Goal: Task Accomplishment & Management: Complete application form

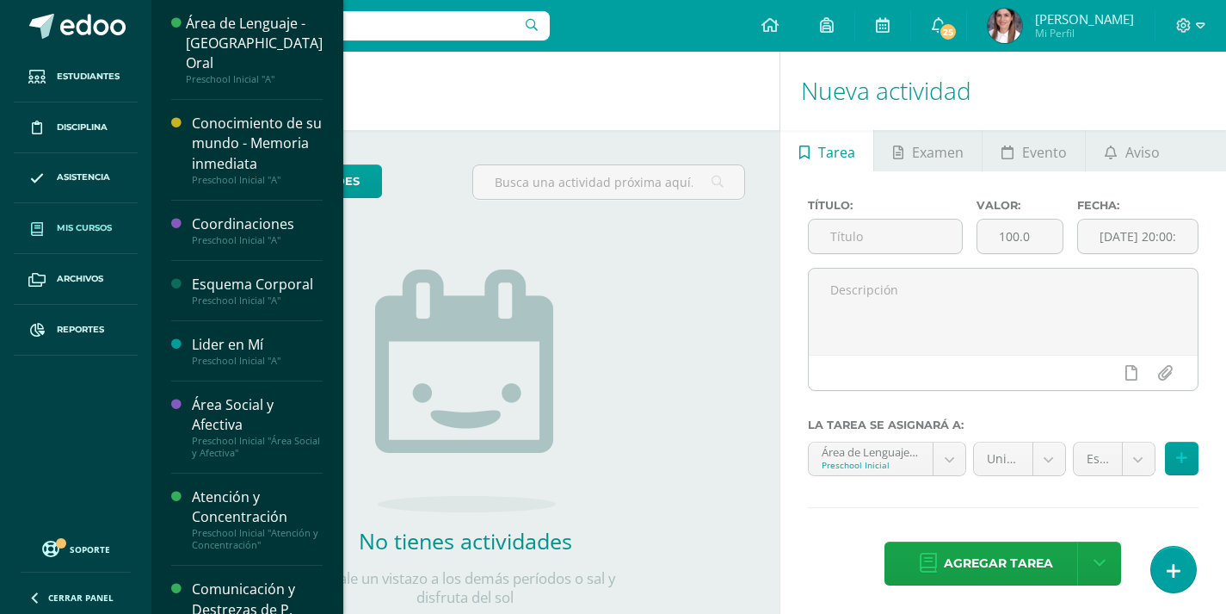
click at [89, 225] on span "Mis cursos" at bounding box center [84, 228] width 55 height 14
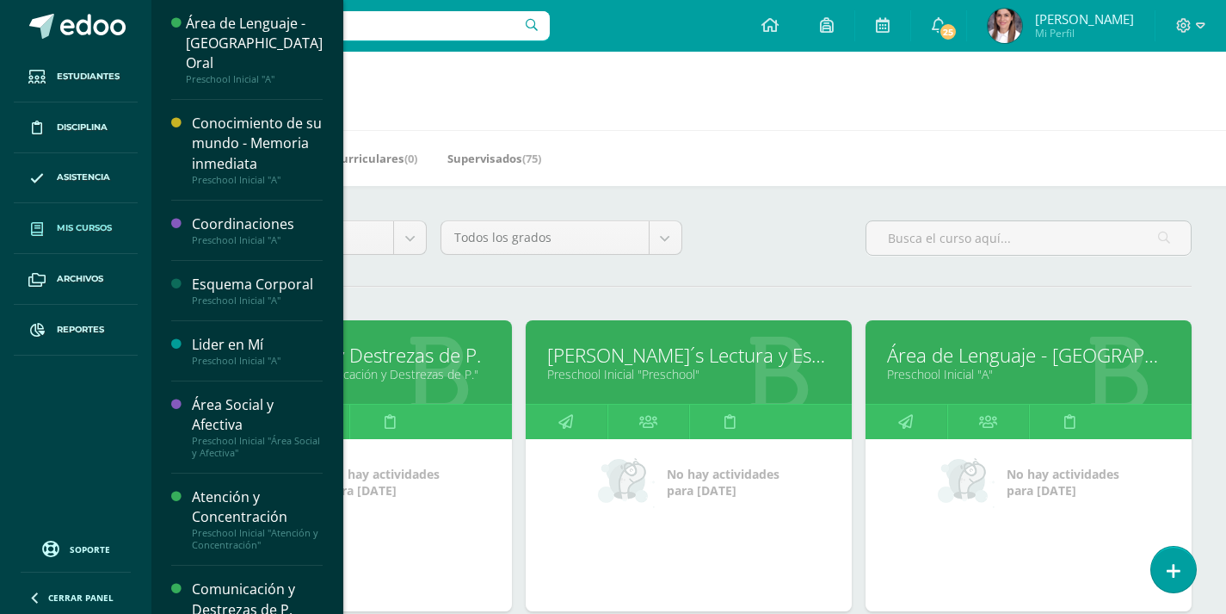
click at [671, 355] on link "[PERSON_NAME]´s Lectura y Escritura PSCHB" at bounding box center [688, 355] width 283 height 27
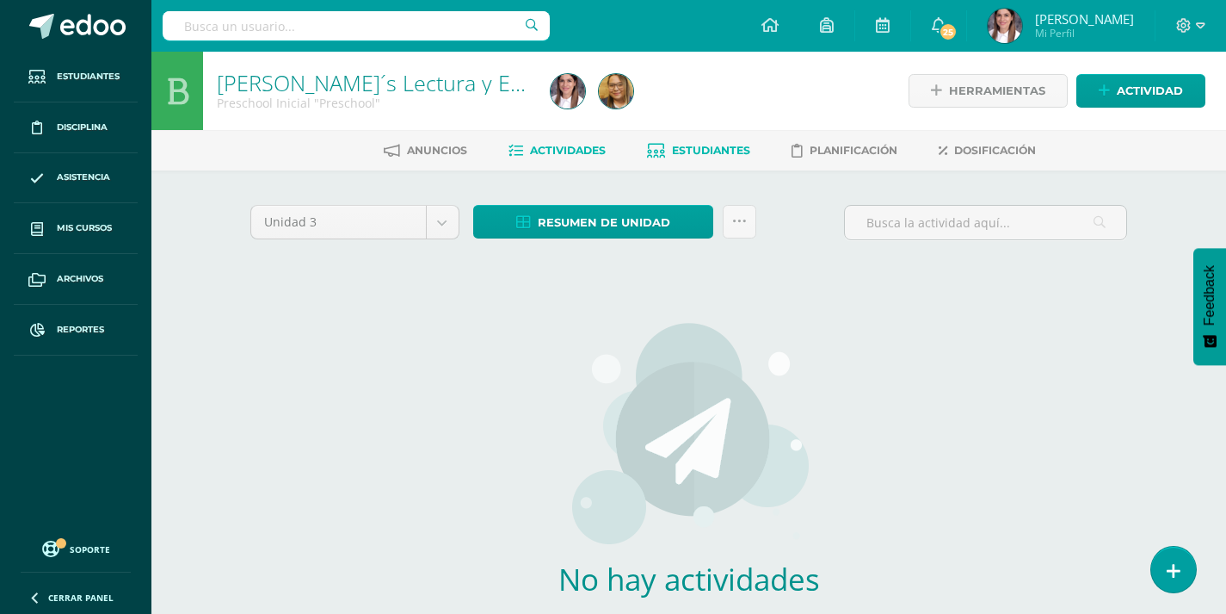
click at [713, 142] on link "Estudiantes" at bounding box center [698, 151] width 103 height 28
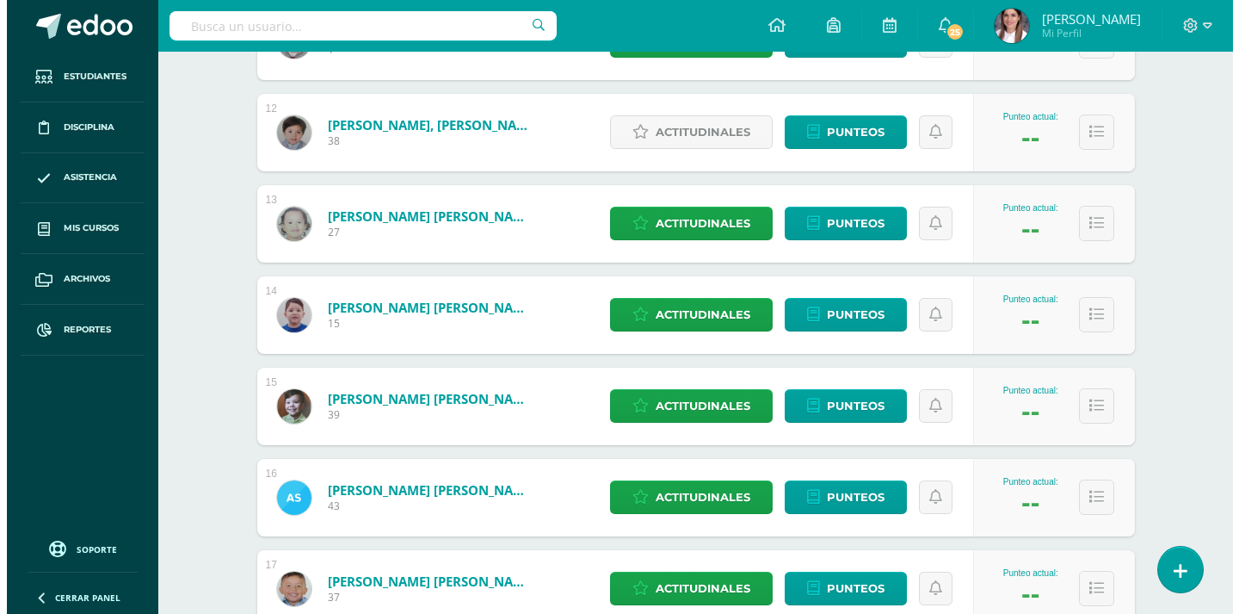
scroll to position [1412, 0]
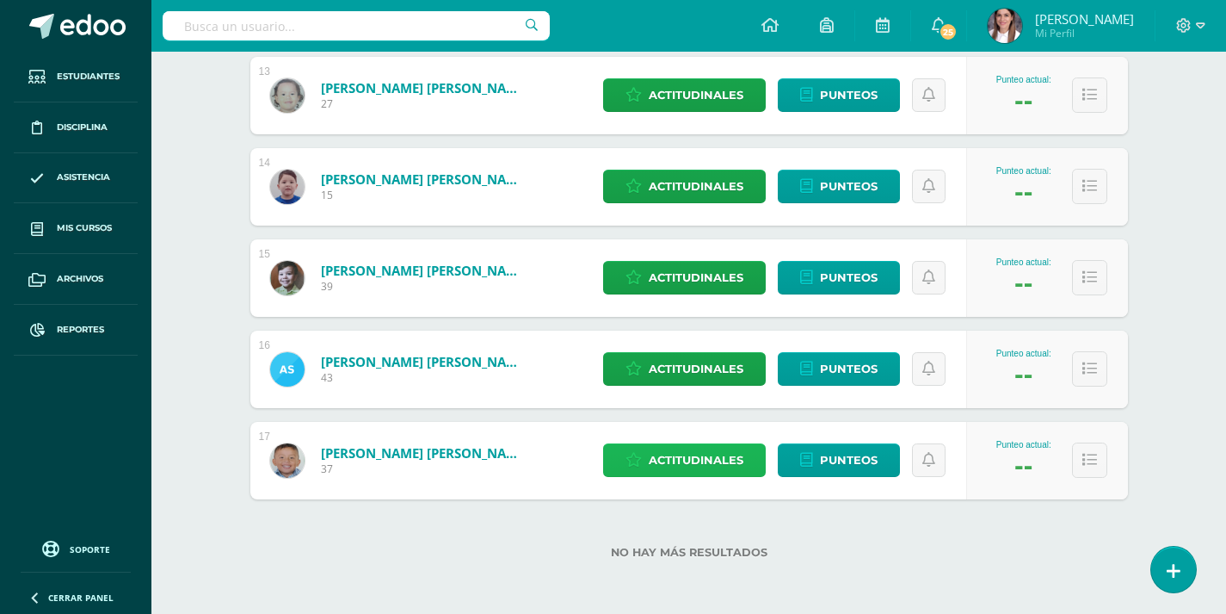
click at [690, 455] on span "Actitudinales" at bounding box center [696, 460] width 95 height 32
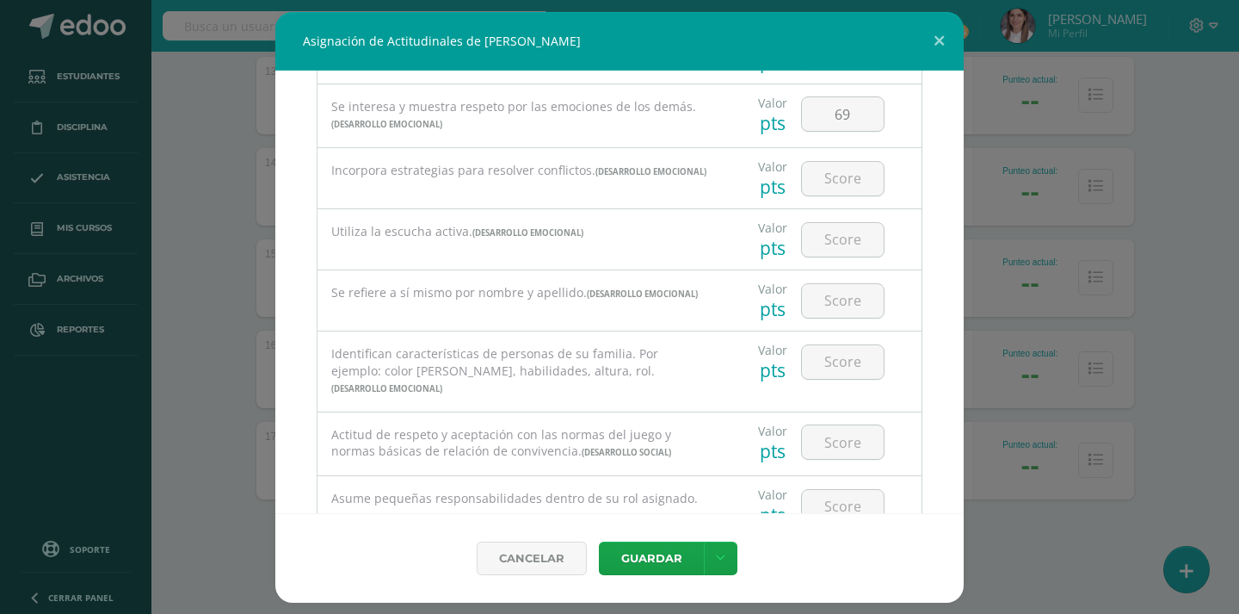
scroll to position [258, 0]
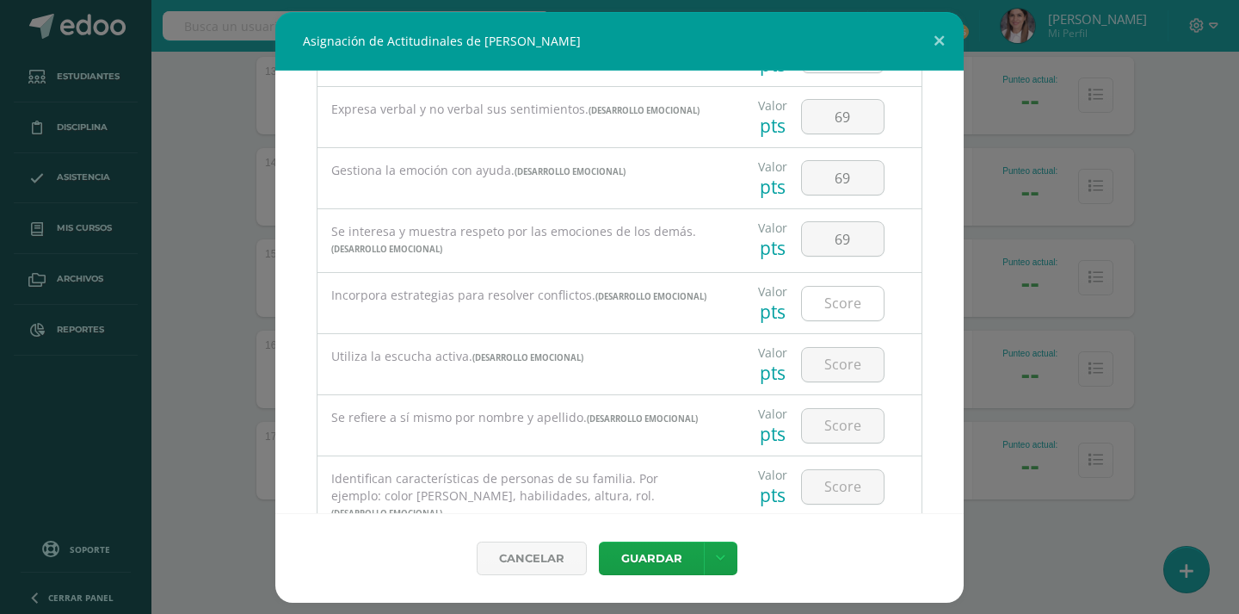
click at [812, 302] on input "number" at bounding box center [843, 304] width 82 height 34
type input "6"
type input "79"
click at [834, 363] on input "number" at bounding box center [843, 365] width 82 height 34
type input "69"
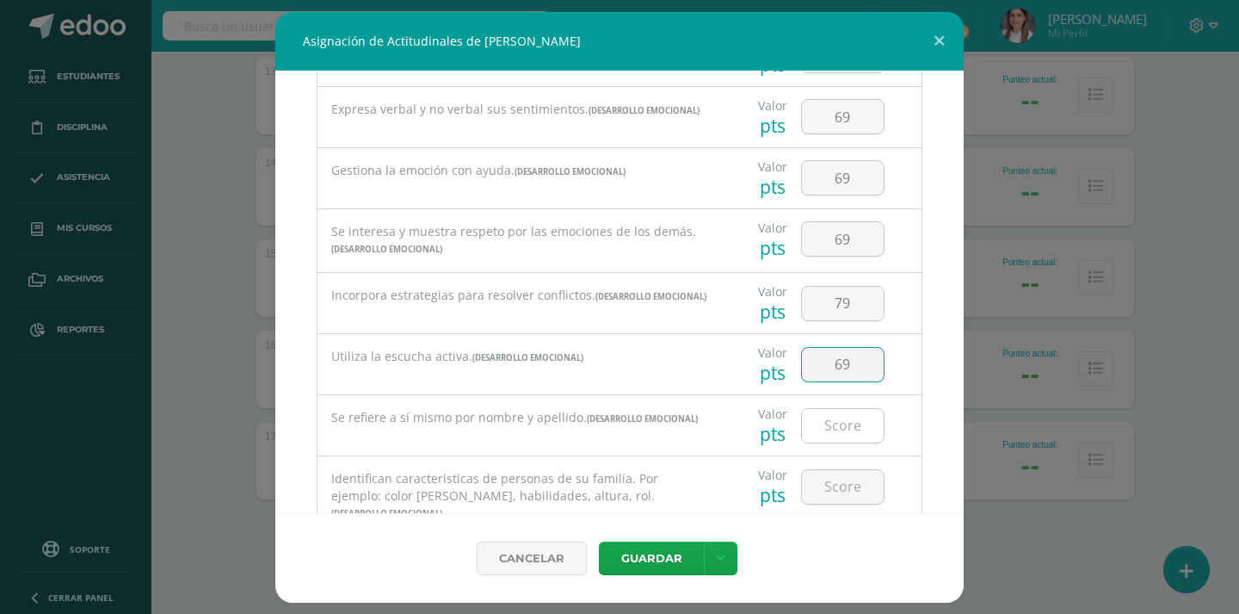
click at [836, 432] on input "number" at bounding box center [843, 426] width 82 height 34
type input "69"
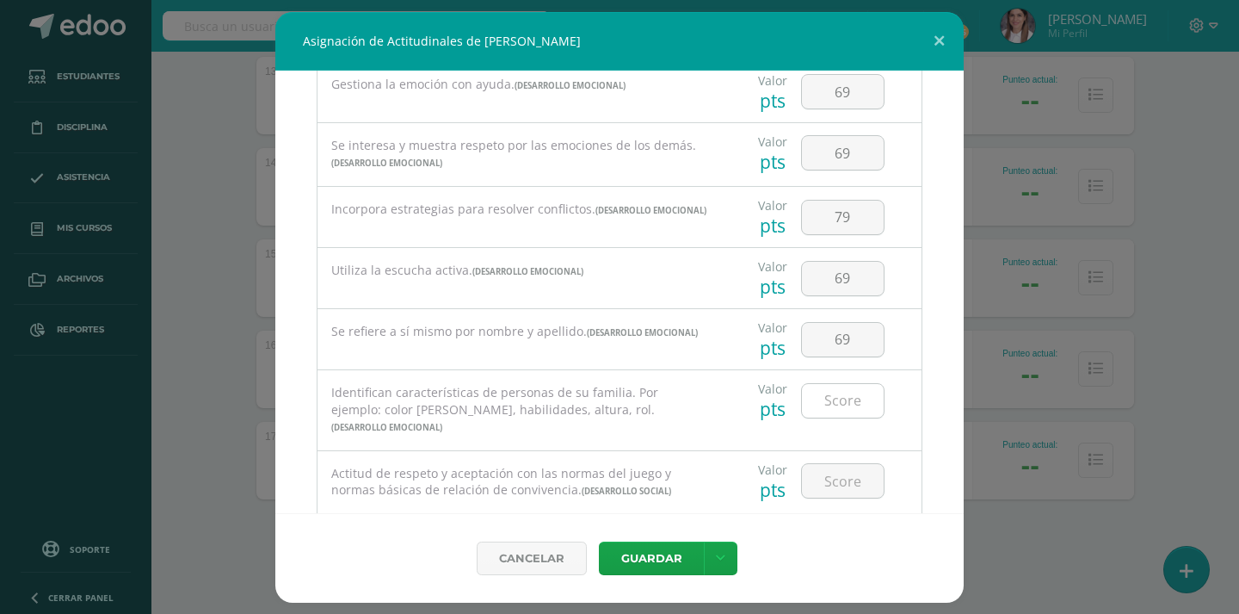
click at [825, 406] on input "number" at bounding box center [843, 401] width 82 height 34
type input "69"
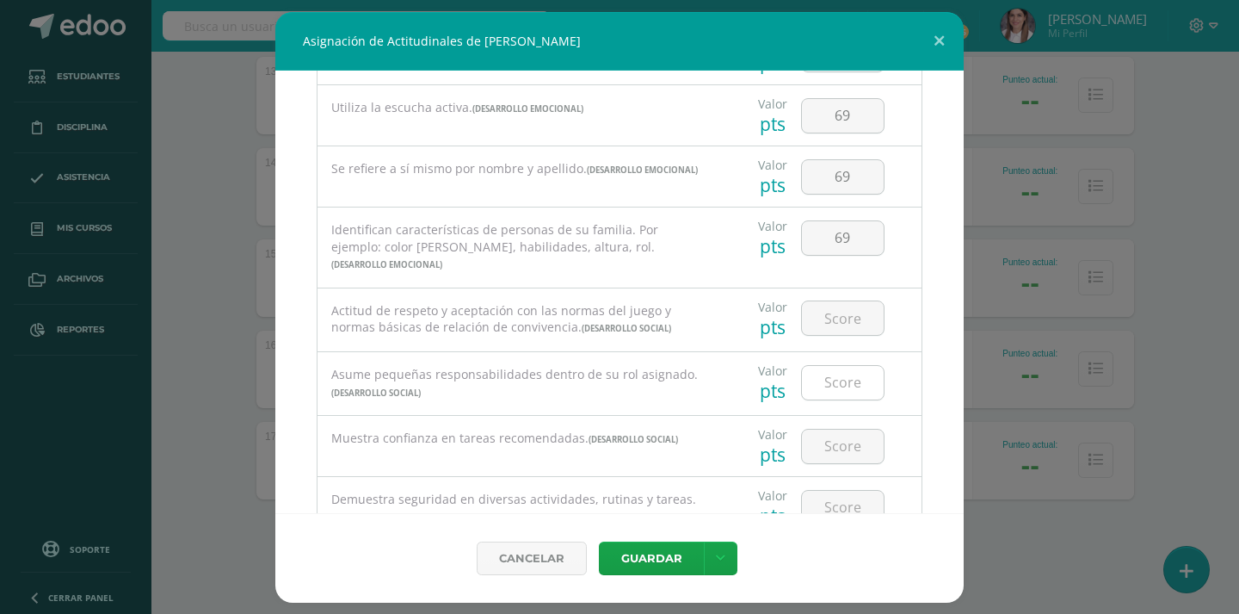
scroll to position [516, 0]
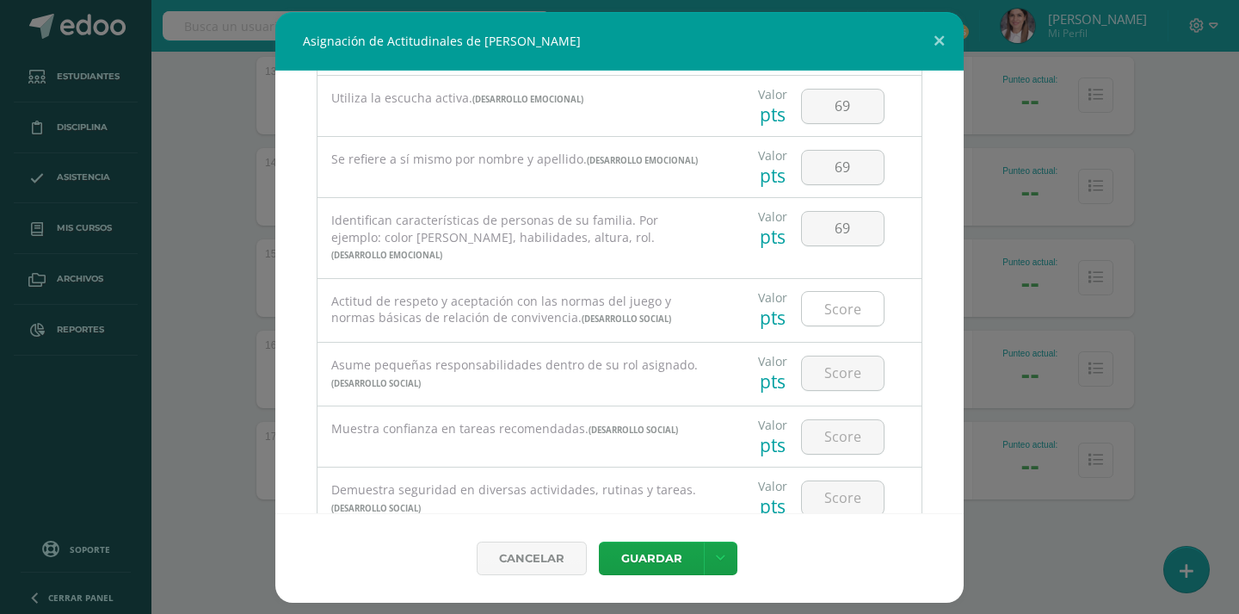
click at [838, 303] on input "number" at bounding box center [843, 309] width 82 height 34
type input "69"
click at [833, 357] on input "number" at bounding box center [843, 373] width 82 height 34
type input "69"
click at [840, 427] on input "number" at bounding box center [843, 437] width 82 height 34
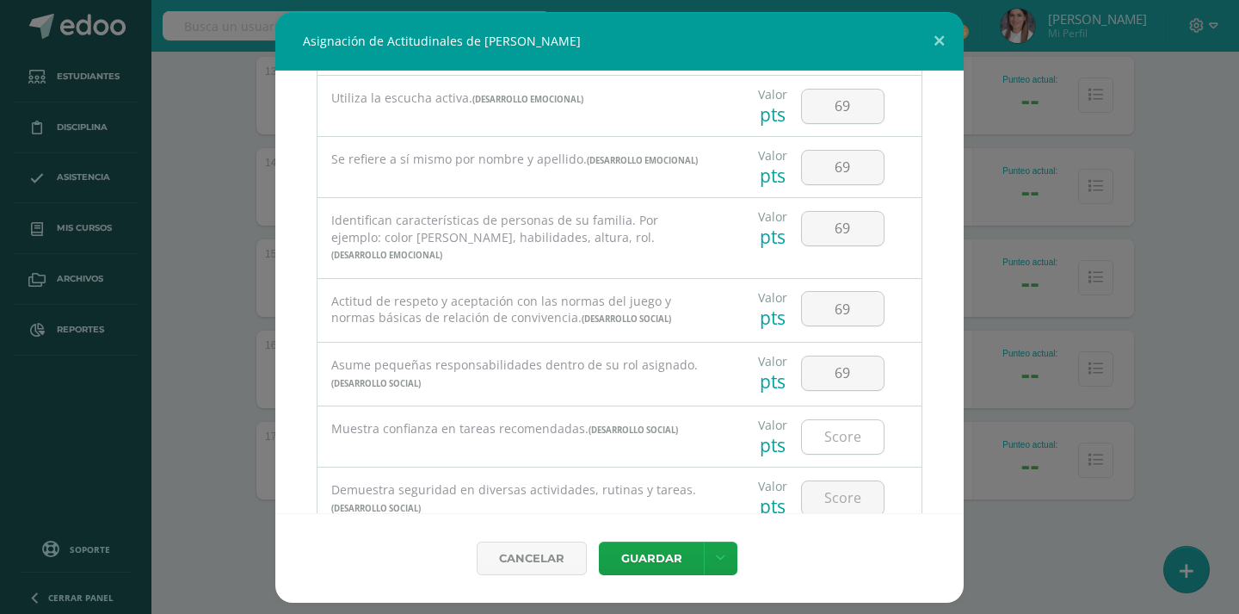
scroll to position [602, 0]
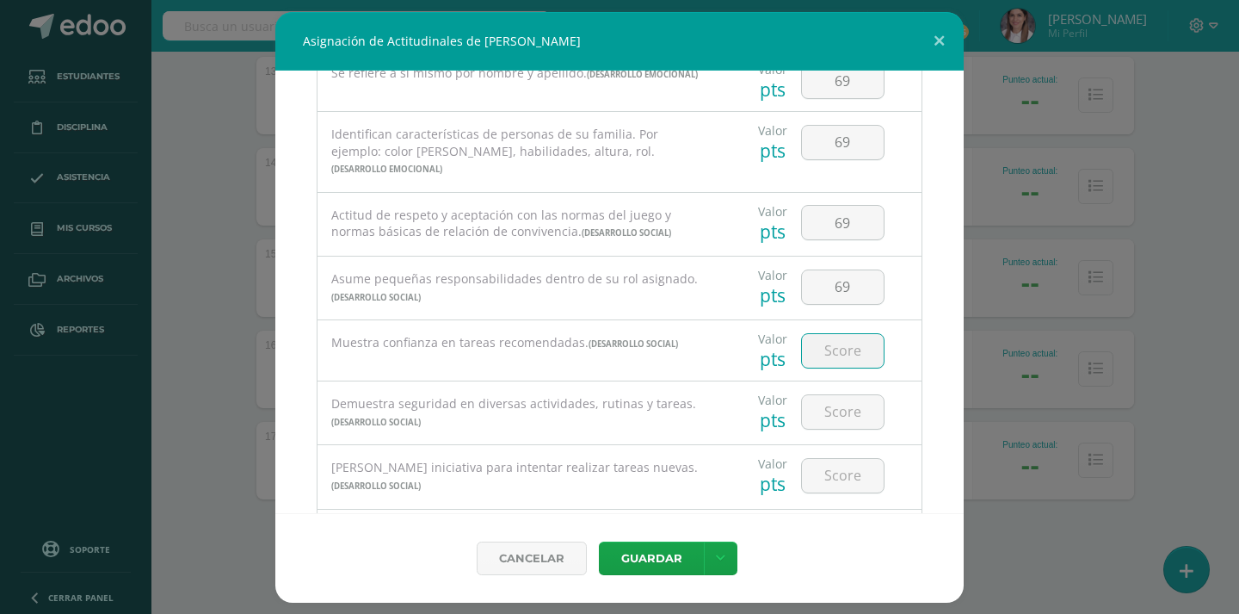
click at [849, 334] on input "number" at bounding box center [843, 351] width 82 height 34
click at [827, 398] on input "number" at bounding box center [843, 412] width 82 height 34
click at [842, 340] on input "69" at bounding box center [843, 351] width 82 height 34
type input "6"
type input "79"
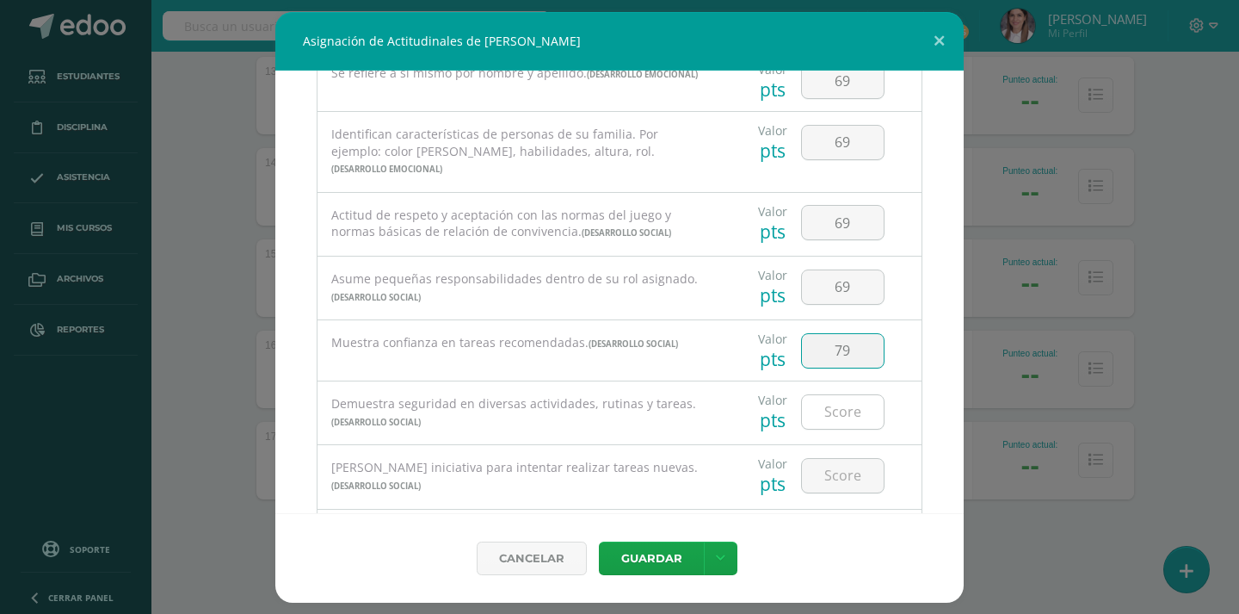
click at [842, 407] on input "number" at bounding box center [843, 412] width 82 height 34
type input "69"
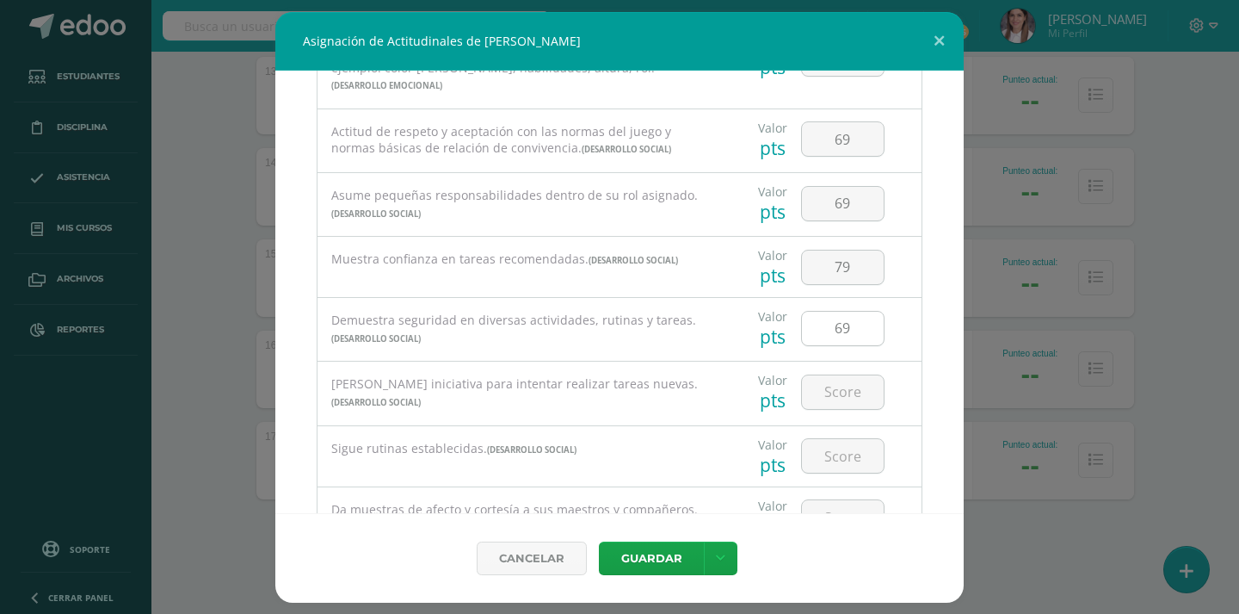
scroll to position [688, 0]
click at [843, 373] on input "number" at bounding box center [843, 390] width 82 height 34
click at [849, 377] on input "number" at bounding box center [843, 390] width 82 height 34
type input "69"
click at [832, 442] on input "number" at bounding box center [843, 453] width 82 height 34
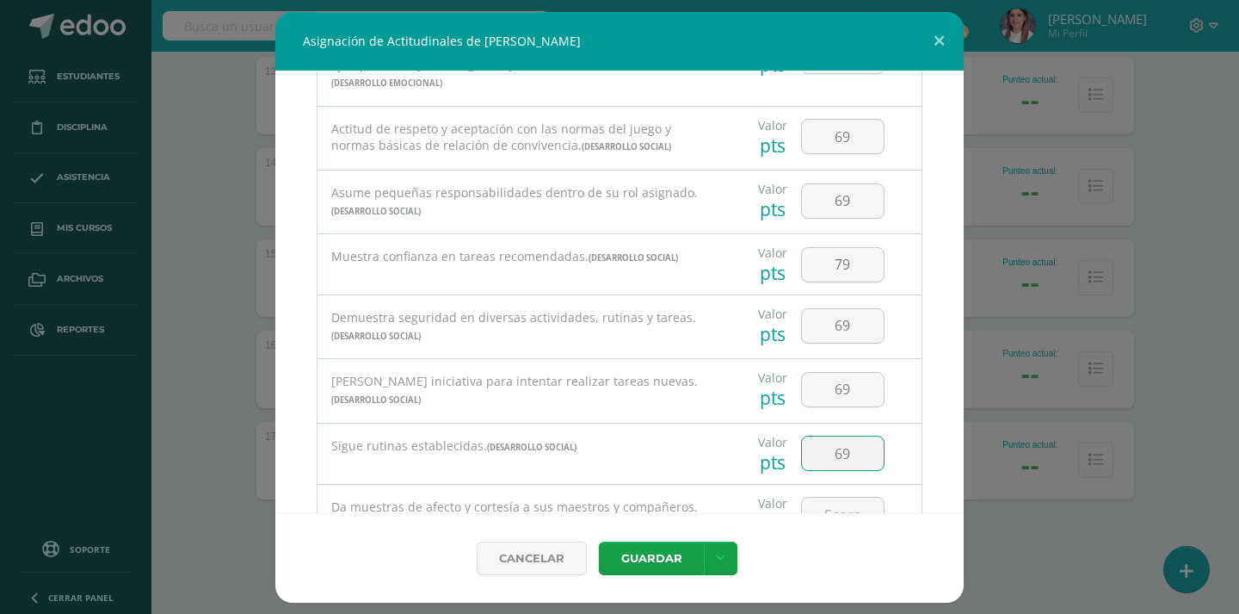
type input "69"
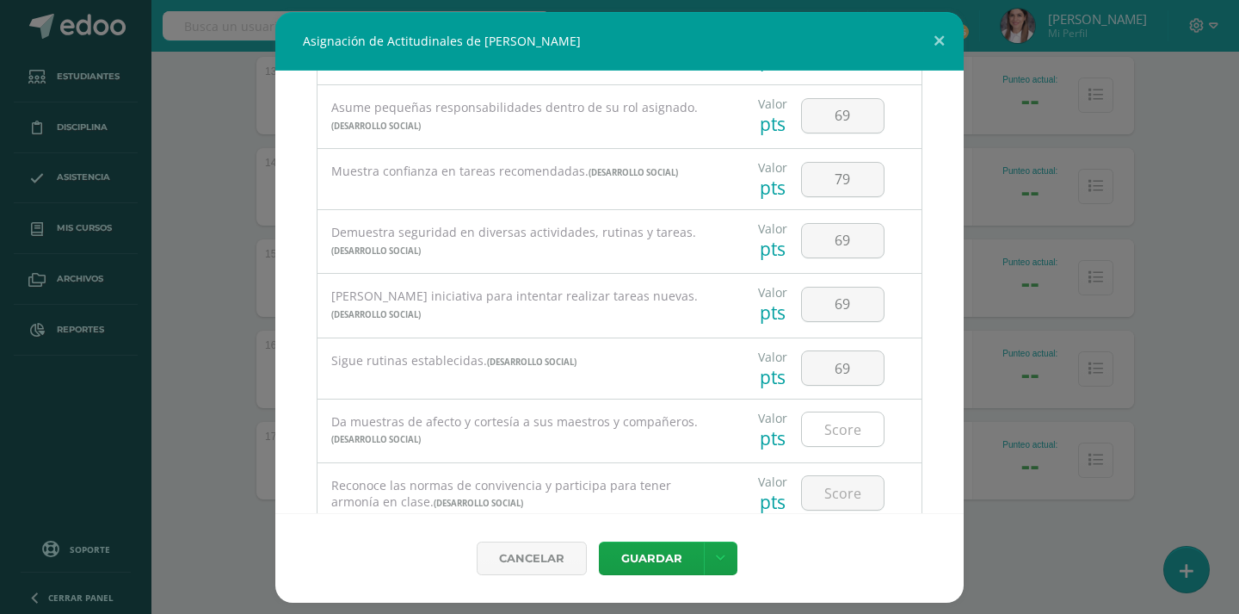
scroll to position [775, 0]
click at [838, 413] on input "number" at bounding box center [843, 428] width 82 height 34
type input "79"
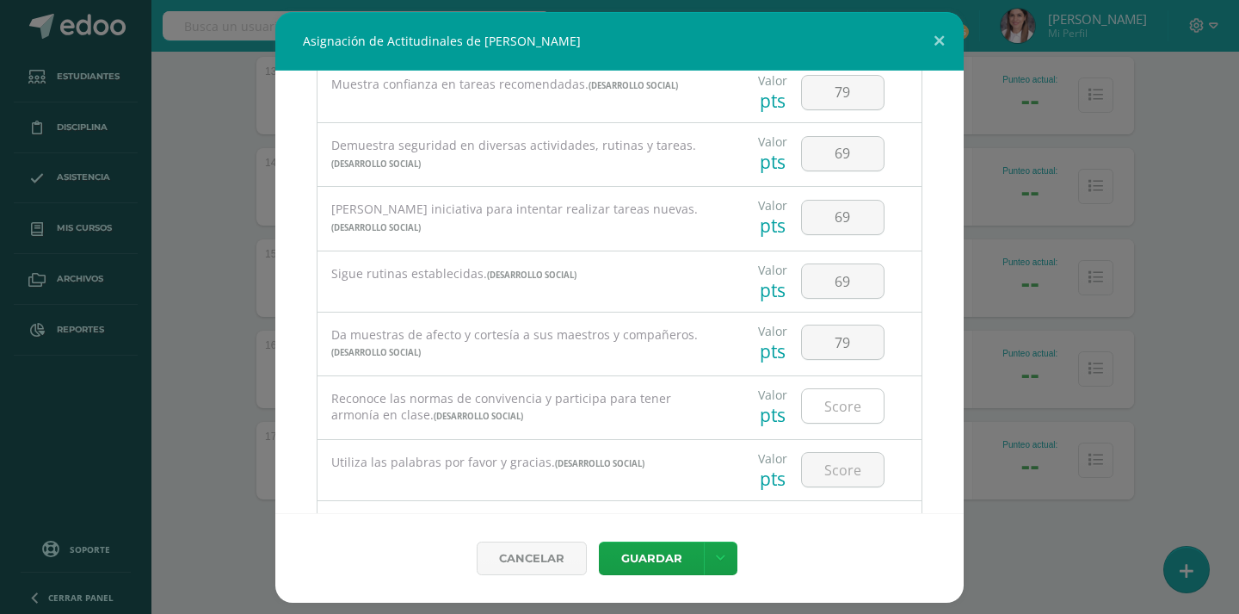
click at [852, 393] on input "number" at bounding box center [843, 406] width 82 height 34
type input "69"
click at [834, 458] on input "number" at bounding box center [843, 470] width 82 height 34
click at [842, 460] on input "number" at bounding box center [843, 470] width 82 height 34
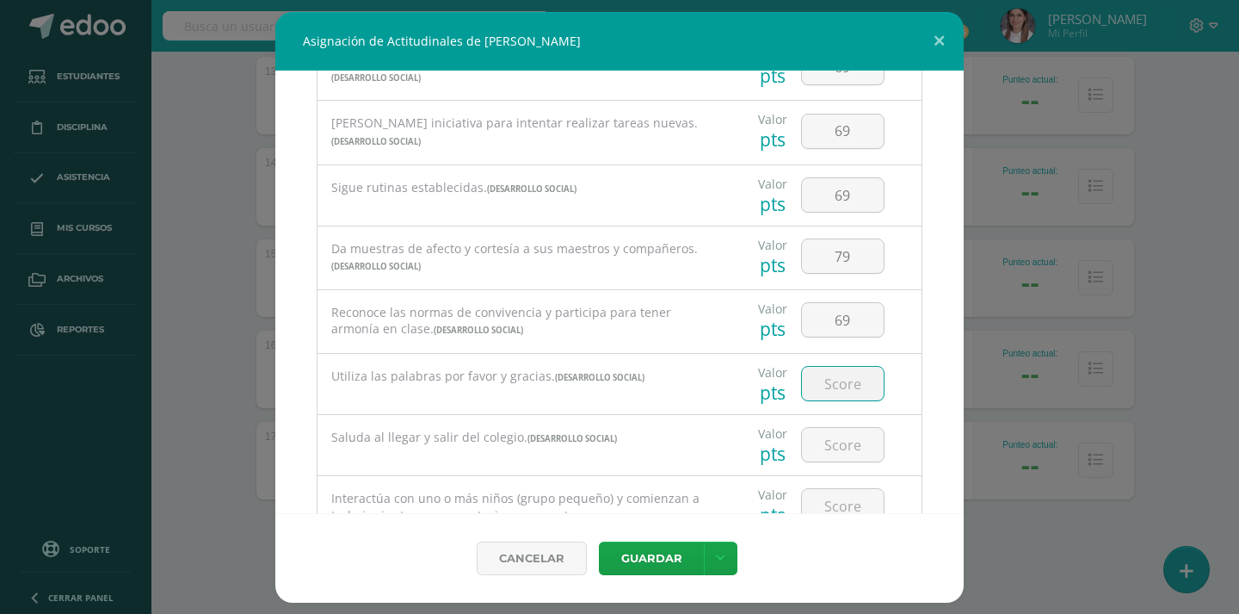
click at [855, 369] on input "number" at bounding box center [843, 384] width 82 height 34
type input "79"
click at [846, 441] on input "number" at bounding box center [843, 445] width 82 height 34
type input "79"
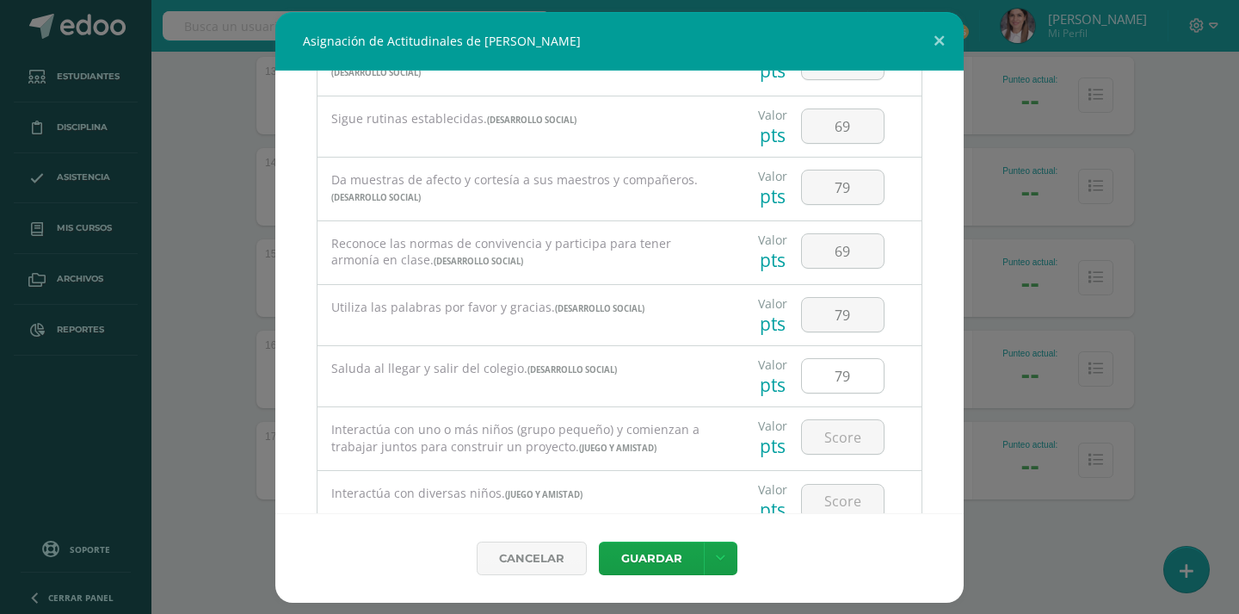
scroll to position [1033, 0]
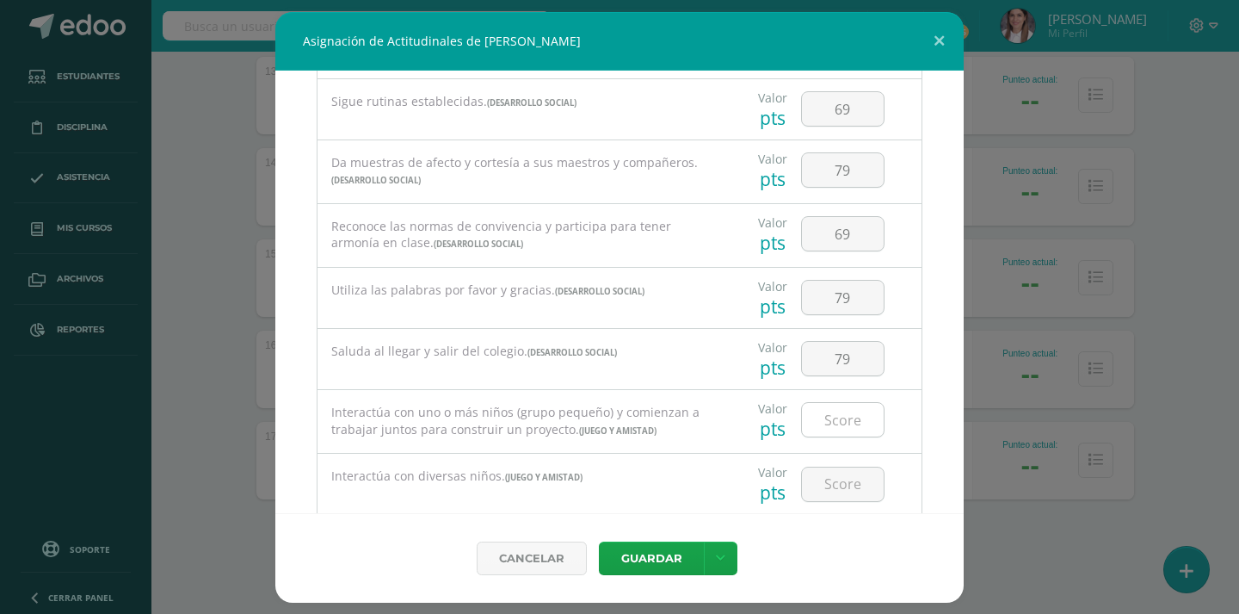
click at [848, 414] on input "number" at bounding box center [843, 420] width 82 height 34
type input "69"
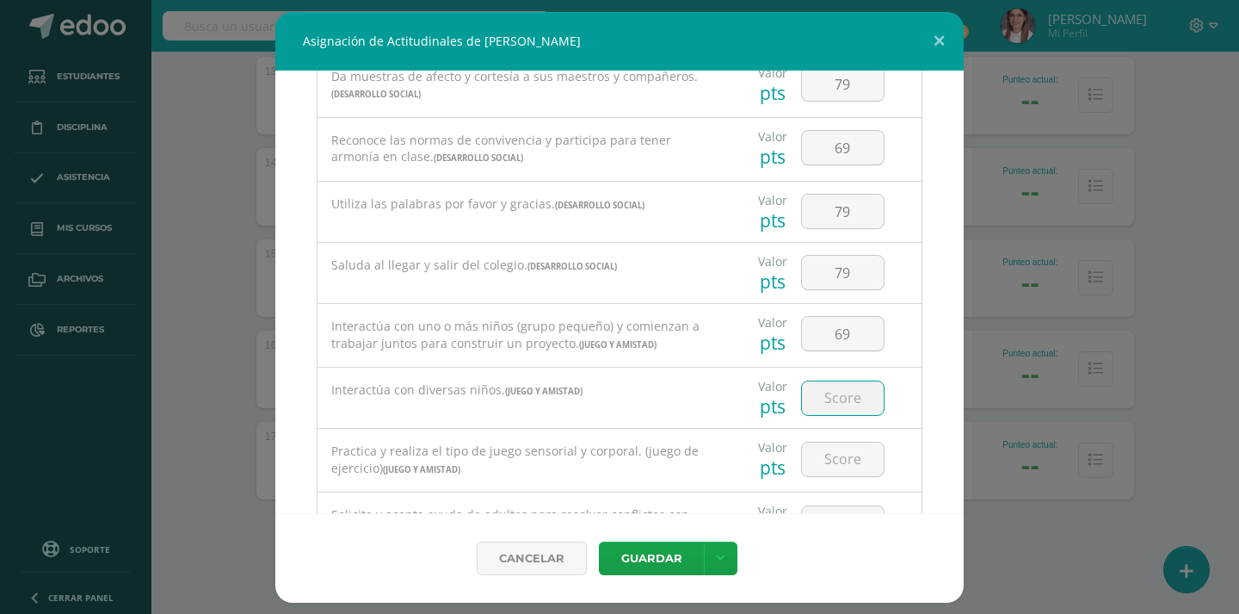
click at [857, 398] on input "number" at bounding box center [843, 398] width 82 height 34
type input "69"
click at [825, 442] on input "number" at bounding box center [843, 459] width 82 height 34
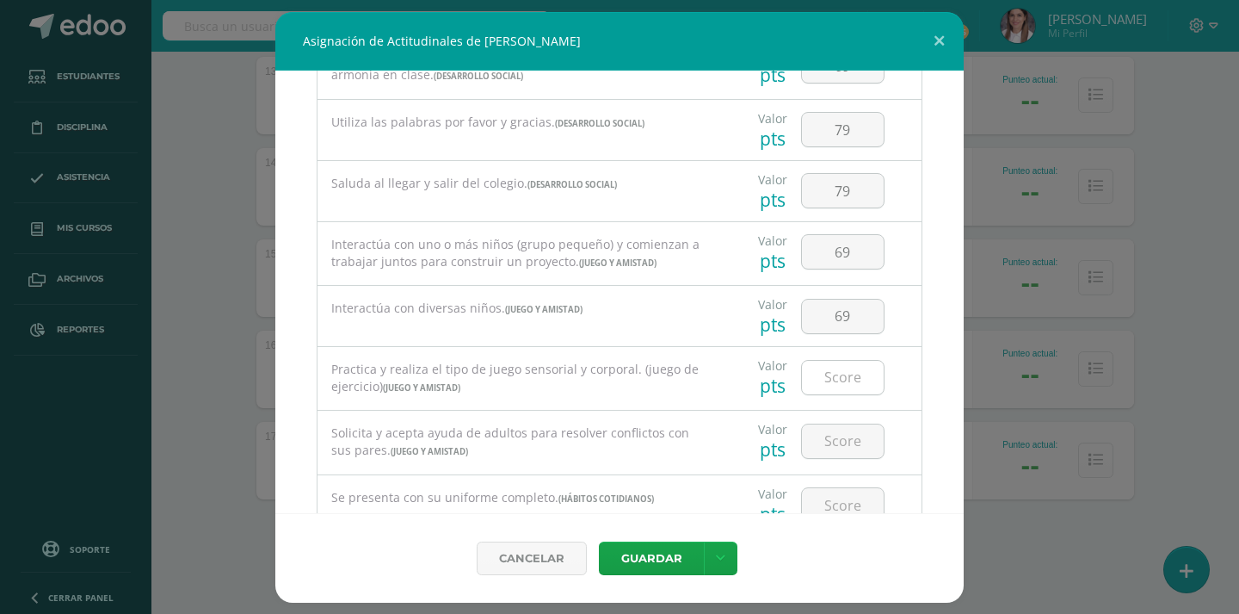
scroll to position [1205, 0]
click at [843, 362] on input "number" at bounding box center [843, 373] width 82 height 34
type input "7"
click at [851, 296] on input "69" at bounding box center [843, 312] width 82 height 34
click at [849, 356] on input "94" at bounding box center [843, 373] width 82 height 34
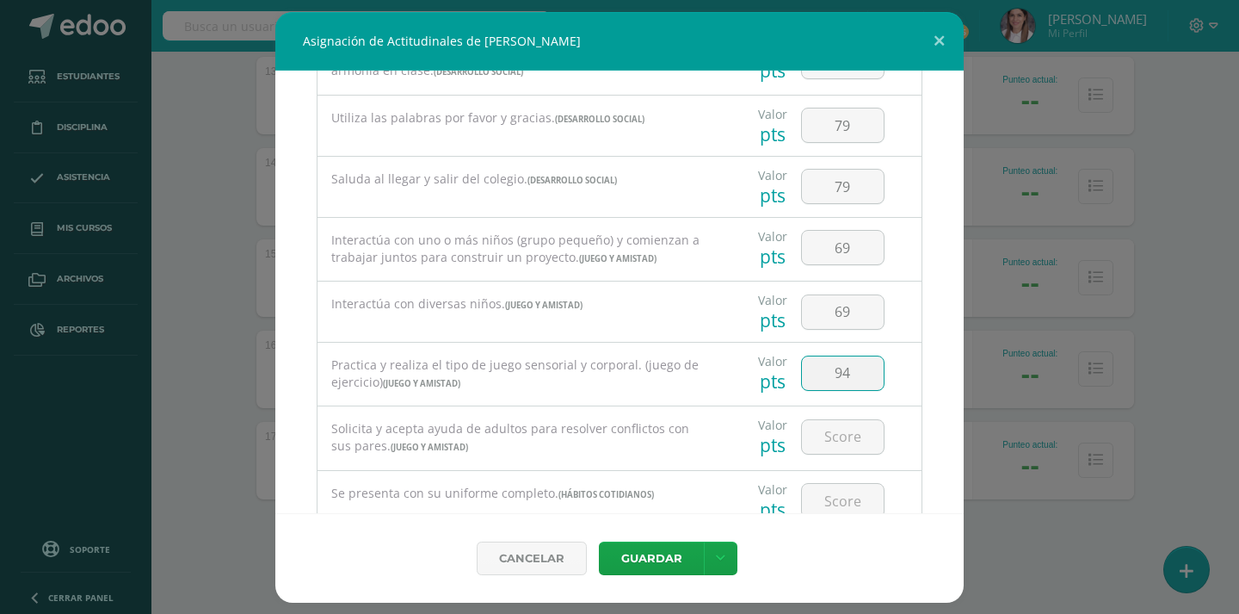
type input "9"
type input "7"
type input "94"
click at [841, 295] on input "69" at bounding box center [843, 312] width 82 height 34
click at [843, 239] on input "69" at bounding box center [843, 248] width 82 height 34
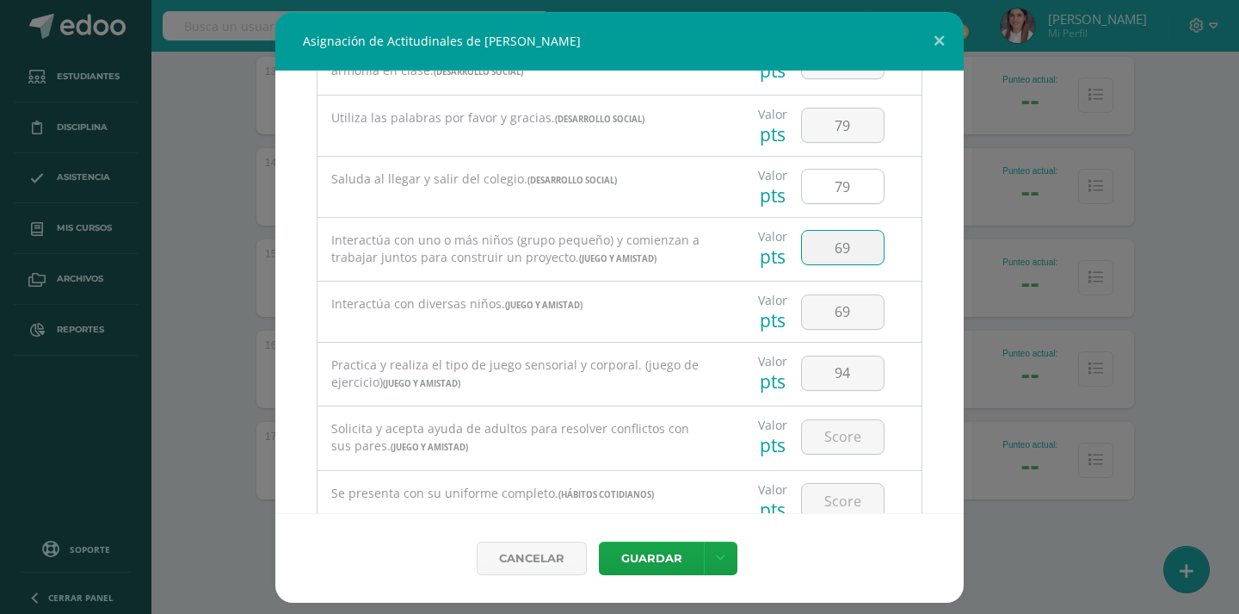
click at [848, 180] on input "79" at bounding box center [843, 187] width 82 height 34
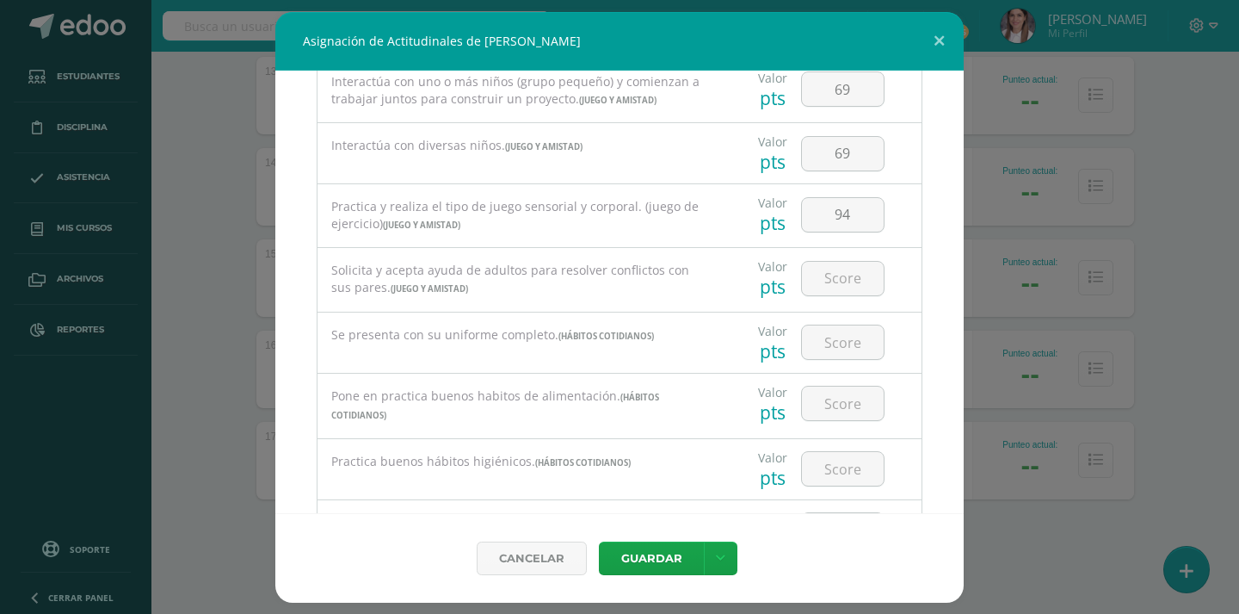
scroll to position [1377, 0]
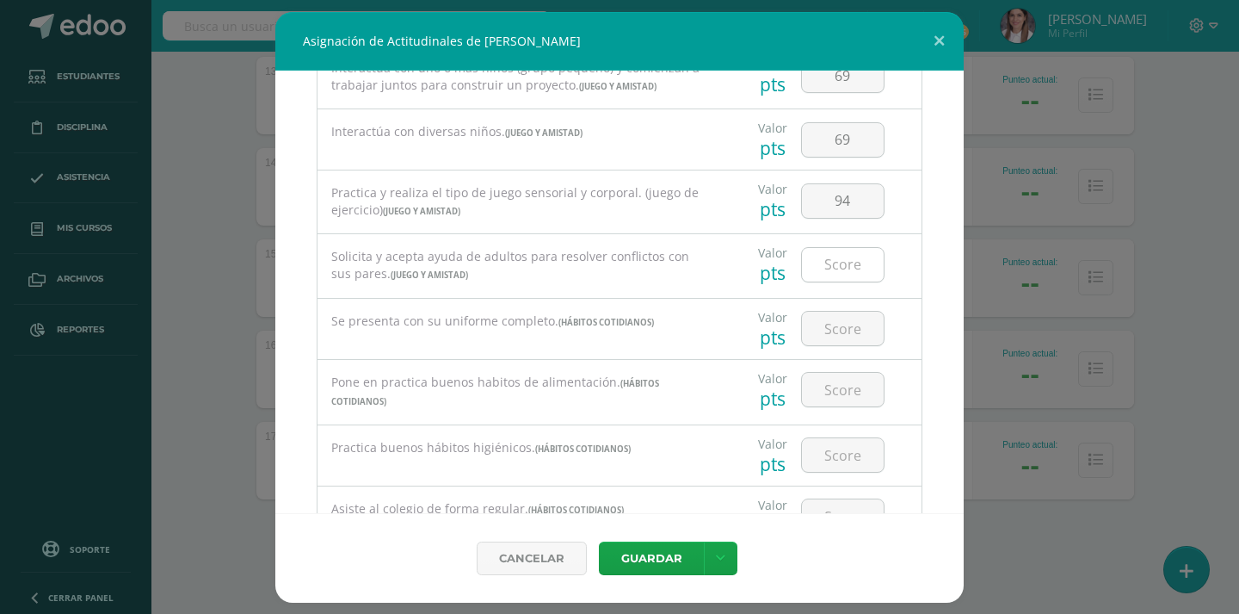
click at [844, 248] on input "number" at bounding box center [843, 265] width 82 height 34
type input "69"
click at [849, 317] on input "number" at bounding box center [843, 329] width 82 height 34
type input "79"
click at [840, 373] on input "number" at bounding box center [843, 390] width 82 height 34
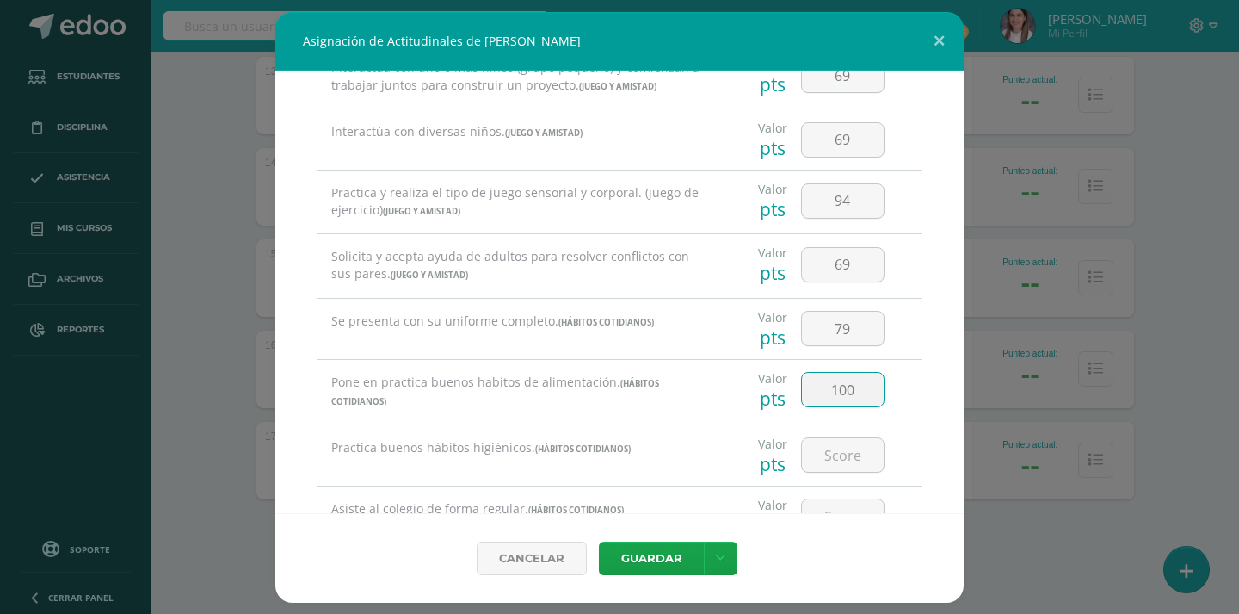
type input "100"
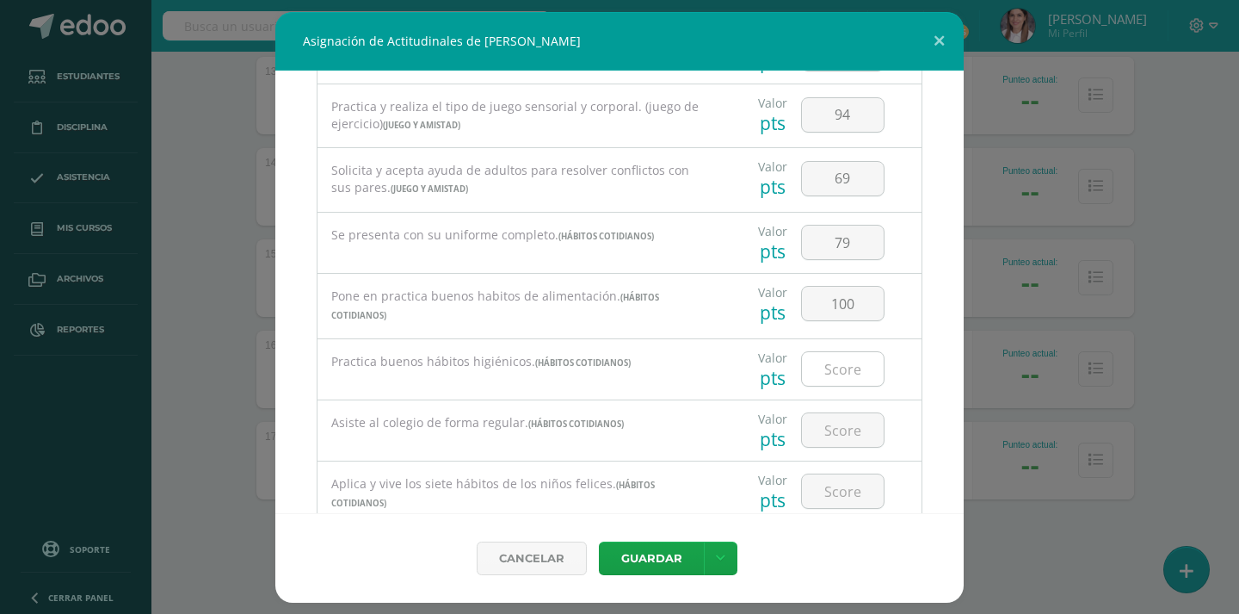
click at [836, 352] on input "number" at bounding box center [843, 369] width 82 height 34
type input "94"
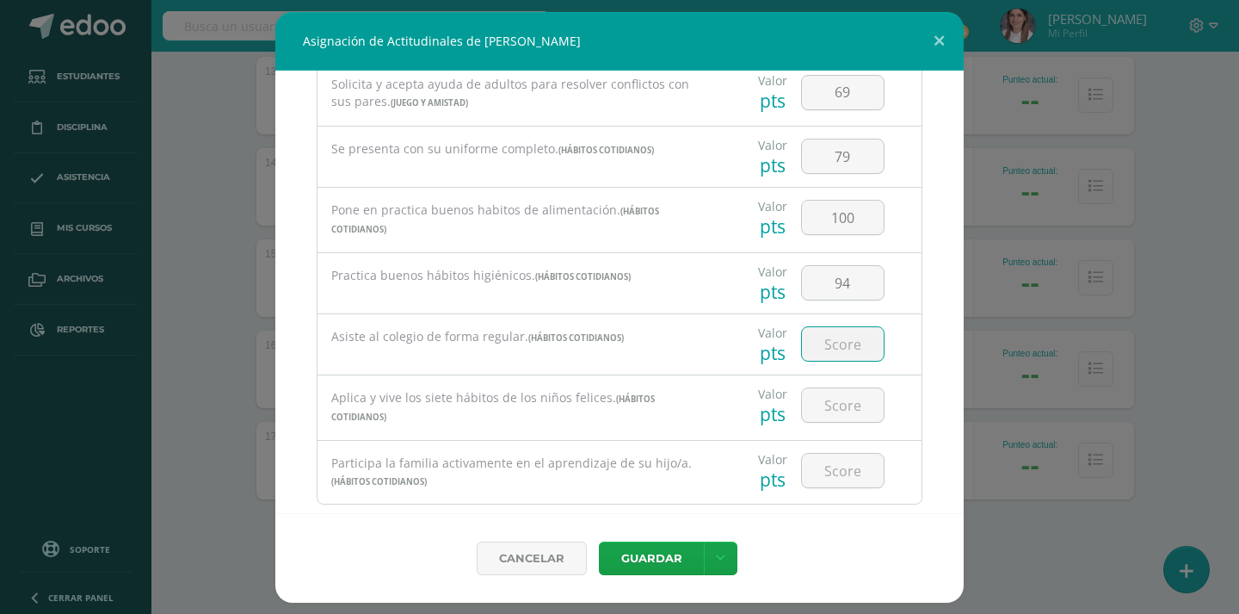
click at [840, 343] on input "number" at bounding box center [843, 344] width 82 height 34
type input "6"
type input "79"
click at [839, 388] on input "number" at bounding box center [843, 405] width 82 height 34
click at [833, 397] on input "number" at bounding box center [843, 405] width 82 height 34
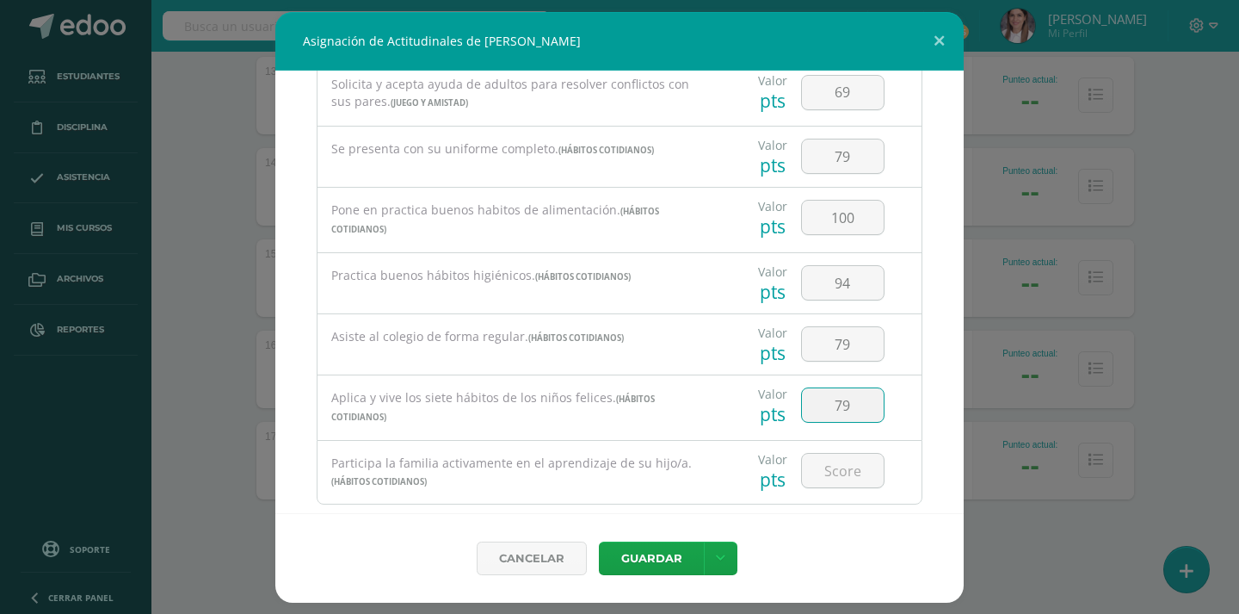
type input "79"
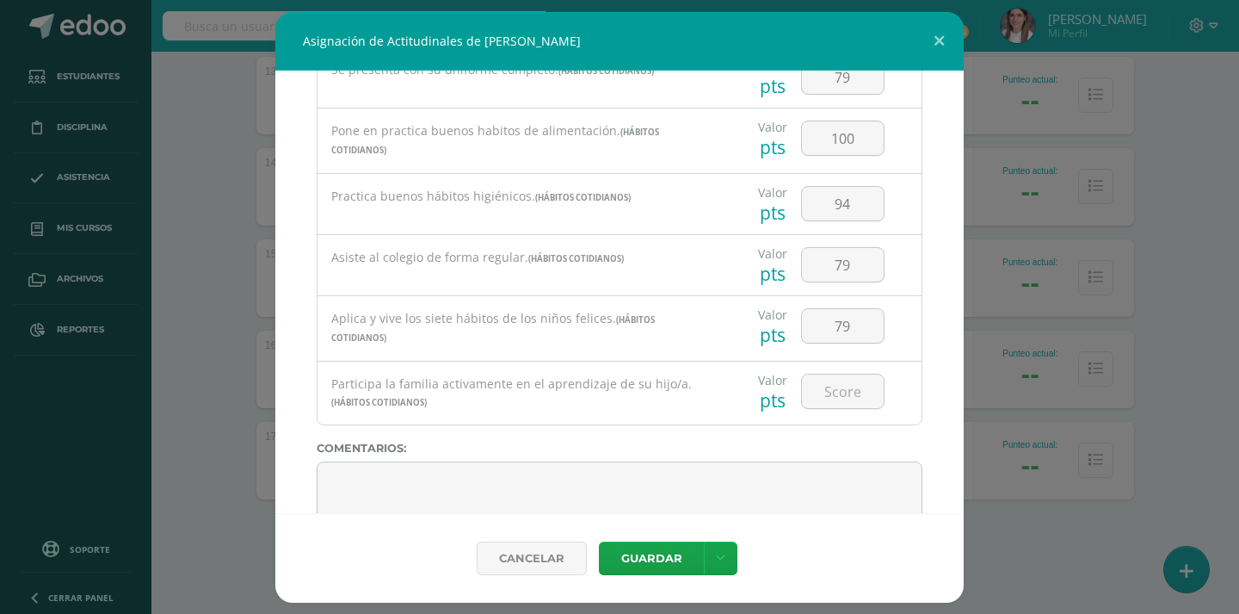
scroll to position [1635, 0]
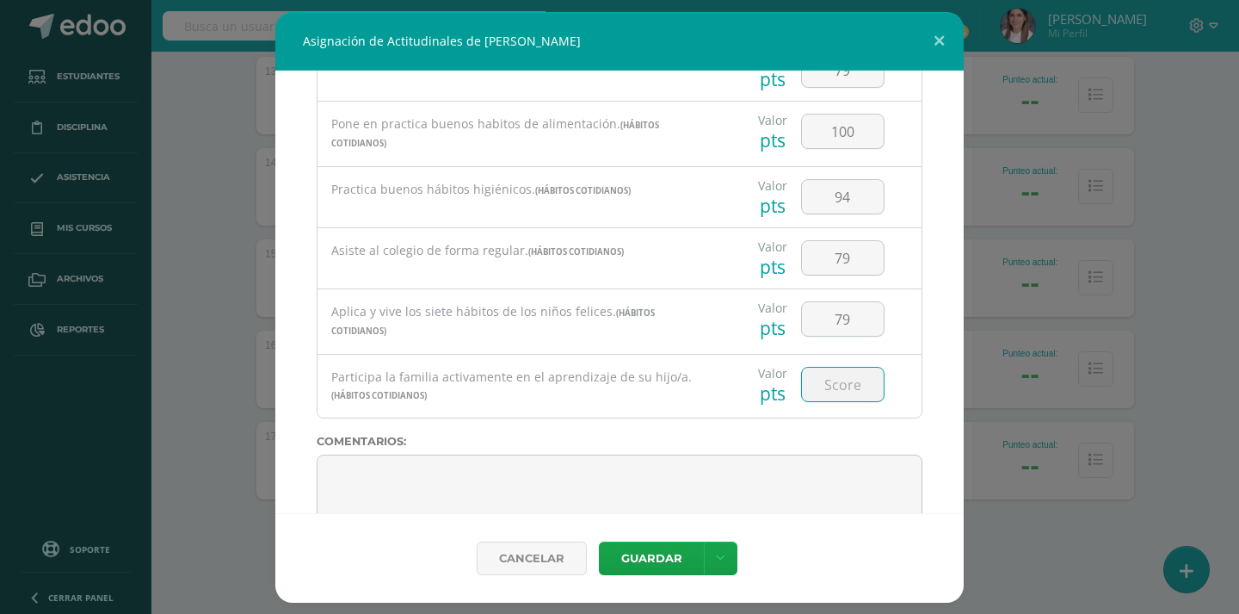
click at [830, 374] on input "number" at bounding box center [843, 384] width 82 height 34
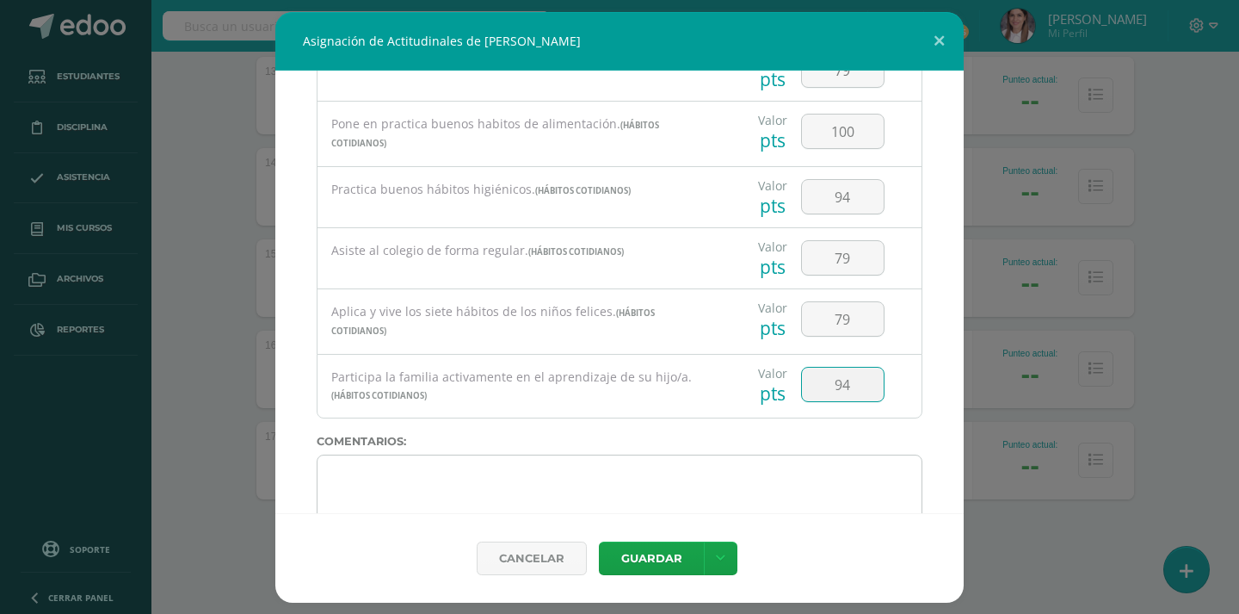
type input "94"
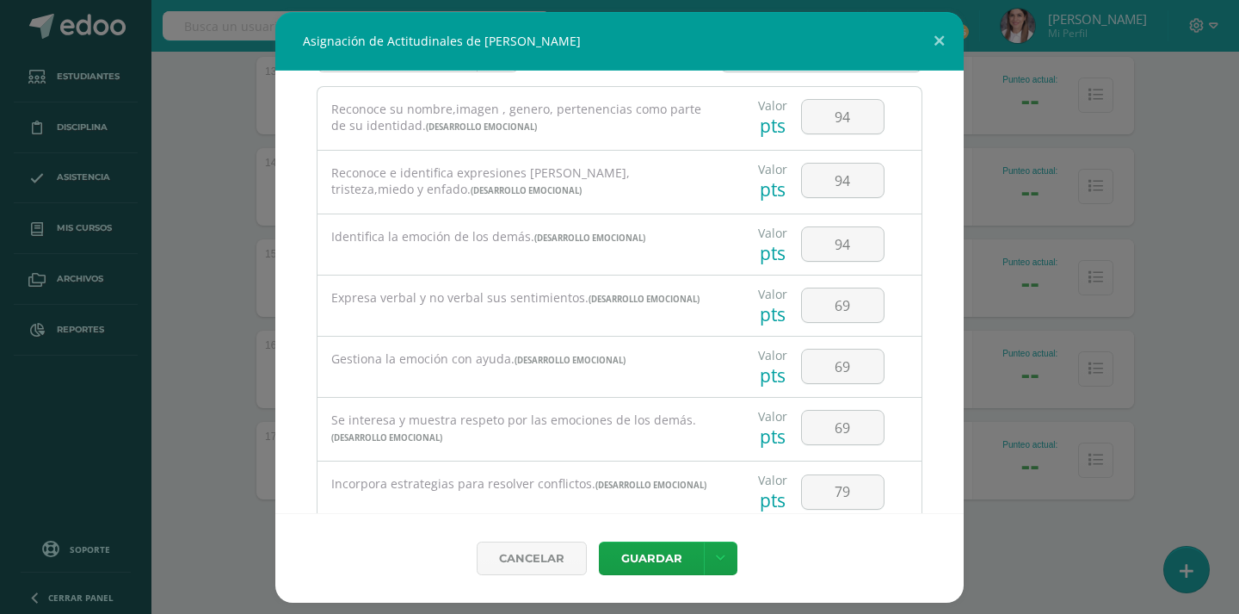
scroll to position [0, 0]
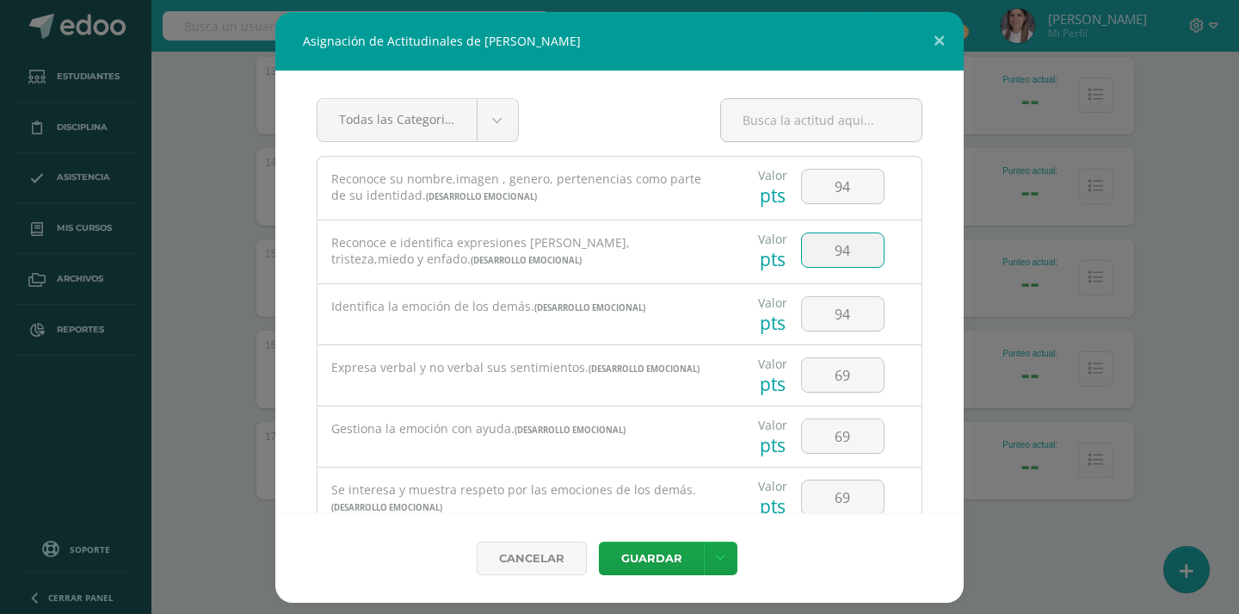
click at [857, 256] on input "94" at bounding box center [843, 250] width 82 height 34
click at [831, 319] on input "94" at bounding box center [843, 314] width 82 height 34
click at [601, 316] on div "Identifica la emoción de los demás. (Desarrollo Emocional)" at bounding box center [518, 307] width 375 height 19
click at [824, 316] on input "94" at bounding box center [843, 314] width 82 height 34
click at [816, 380] on input "69" at bounding box center [843, 375] width 82 height 34
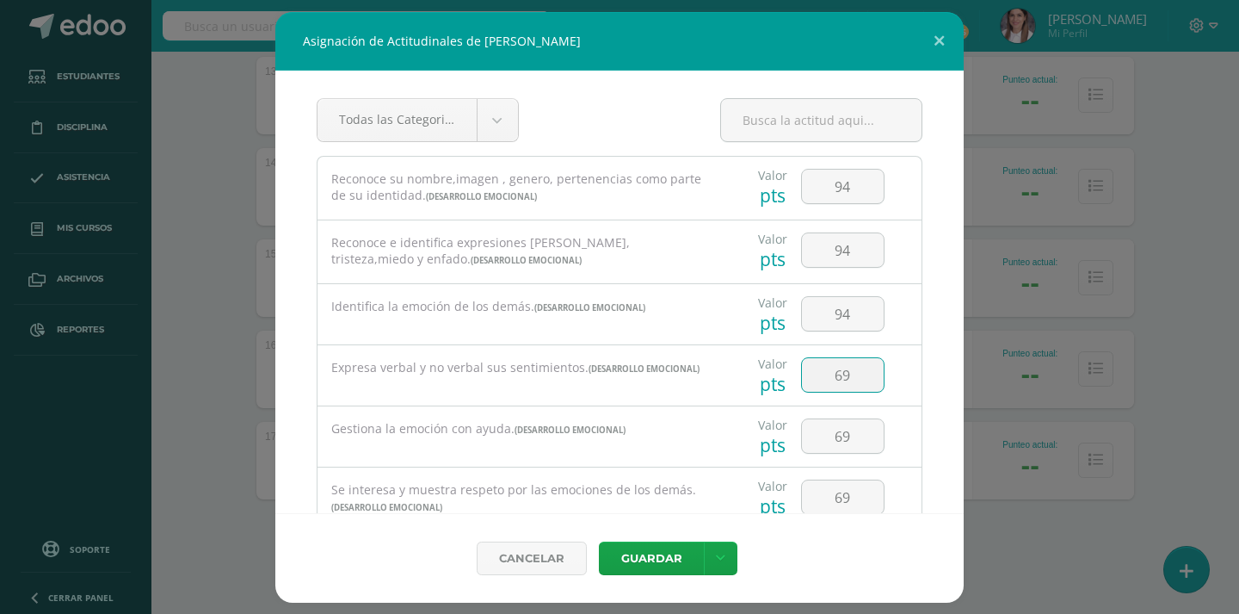
click at [830, 380] on input "69" at bounding box center [843, 375] width 82 height 34
type input "79"
click at [829, 439] on input "69" at bounding box center [843, 436] width 82 height 34
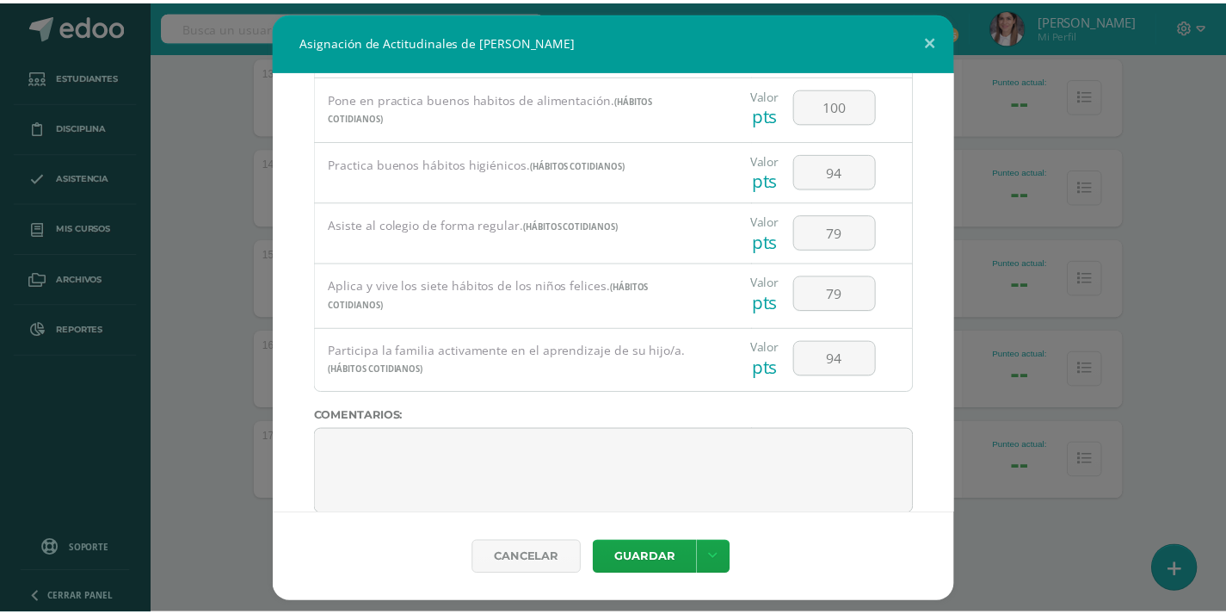
scroll to position [1680, 0]
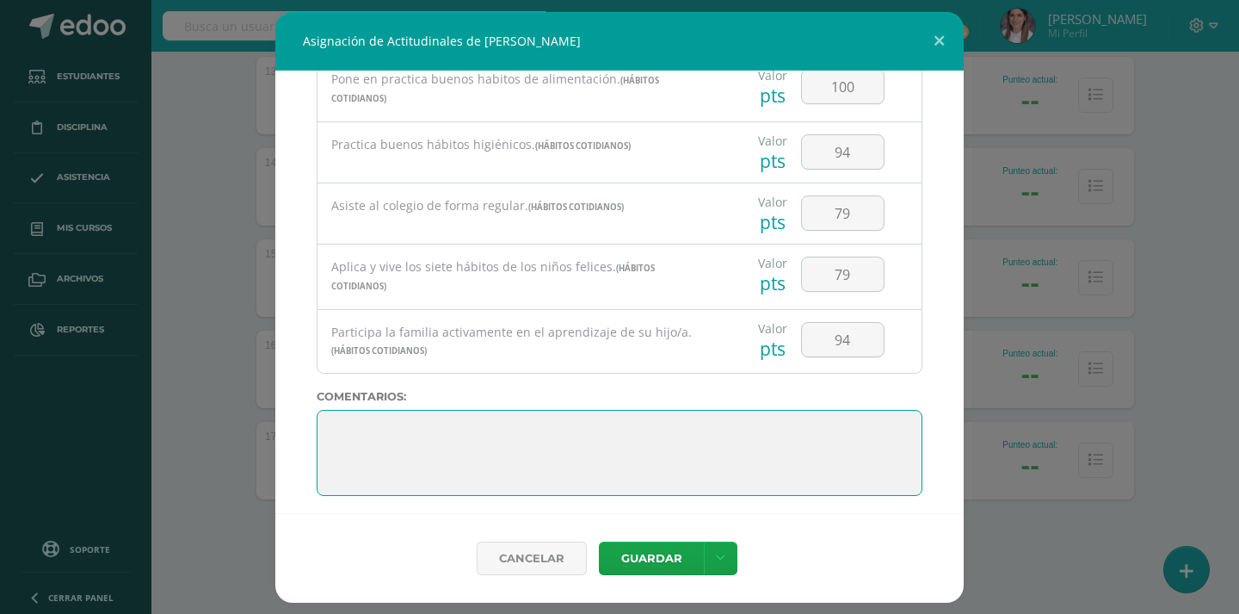
click at [324, 423] on textarea at bounding box center [620, 453] width 606 height 86
type textarea "e"
type textarea "E"
click at [335, 420] on textarea at bounding box center [620, 453] width 606 height 86
click at [361, 422] on textarea at bounding box center [620, 453] width 606 height 86
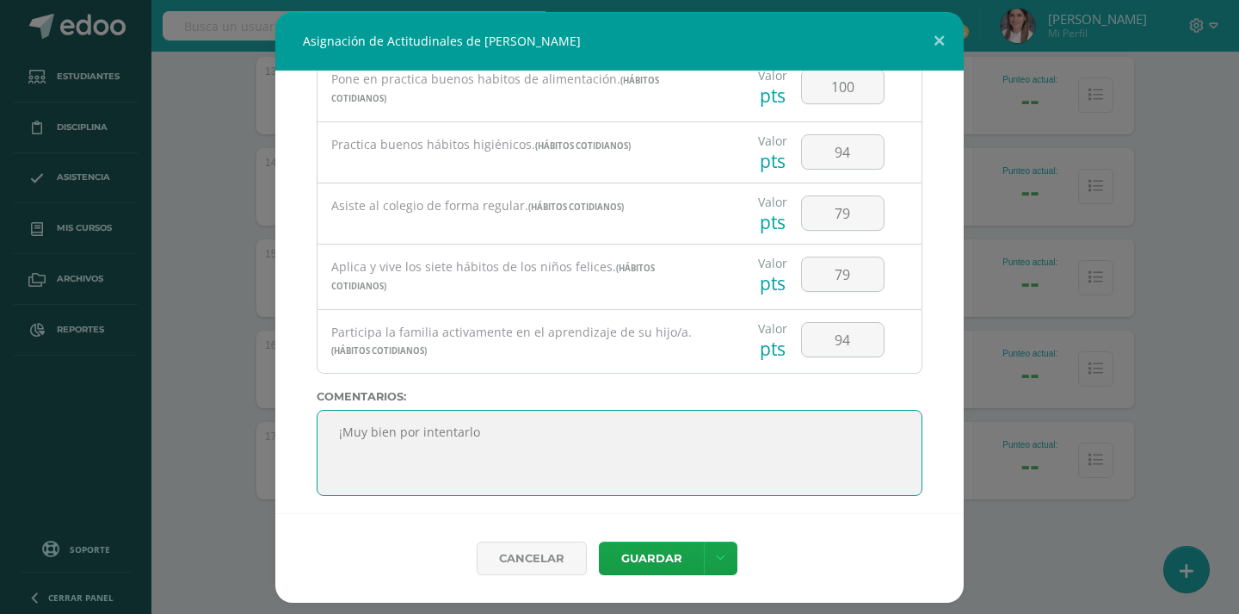
click at [476, 420] on textarea at bounding box center [620, 453] width 606 height 86
click at [336, 417] on textarea at bounding box center [620, 453] width 606 height 86
click at [413, 448] on textarea at bounding box center [620, 453] width 606 height 86
click at [406, 432] on textarea at bounding box center [620, 453] width 606 height 86
click at [402, 433] on textarea at bounding box center [620, 453] width 606 height 86
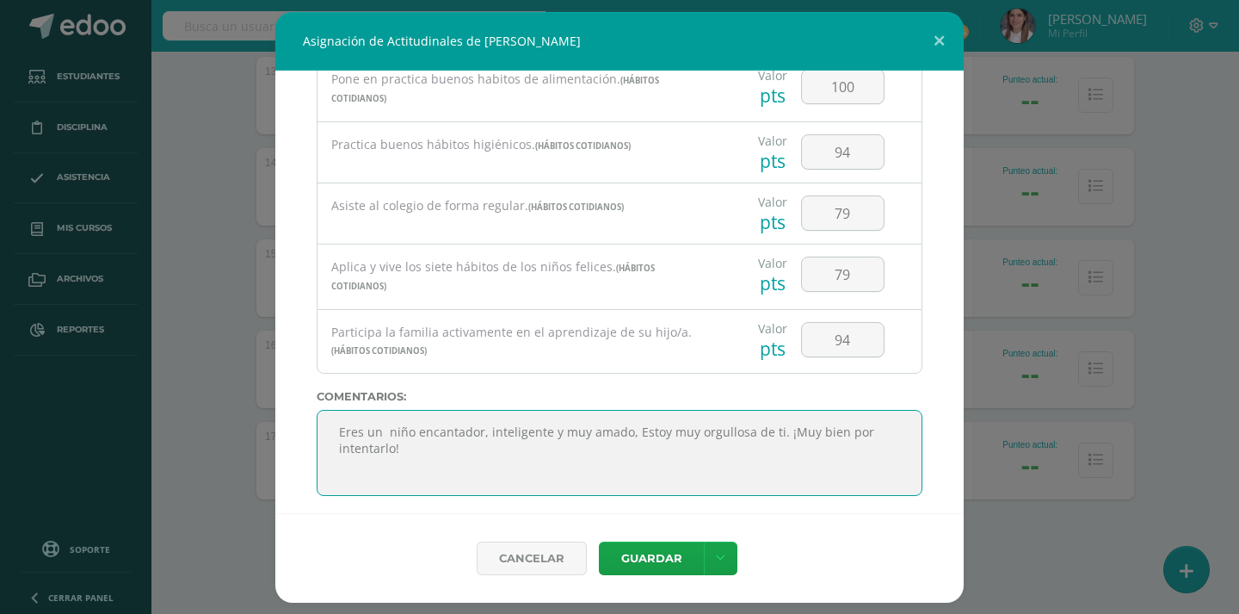
click at [776, 421] on textarea at bounding box center [620, 453] width 606 height 86
click at [774, 419] on textarea at bounding box center [620, 453] width 606 height 86
click at [779, 422] on textarea at bounding box center [620, 453] width 606 height 86
click at [778, 421] on textarea at bounding box center [620, 453] width 606 height 86
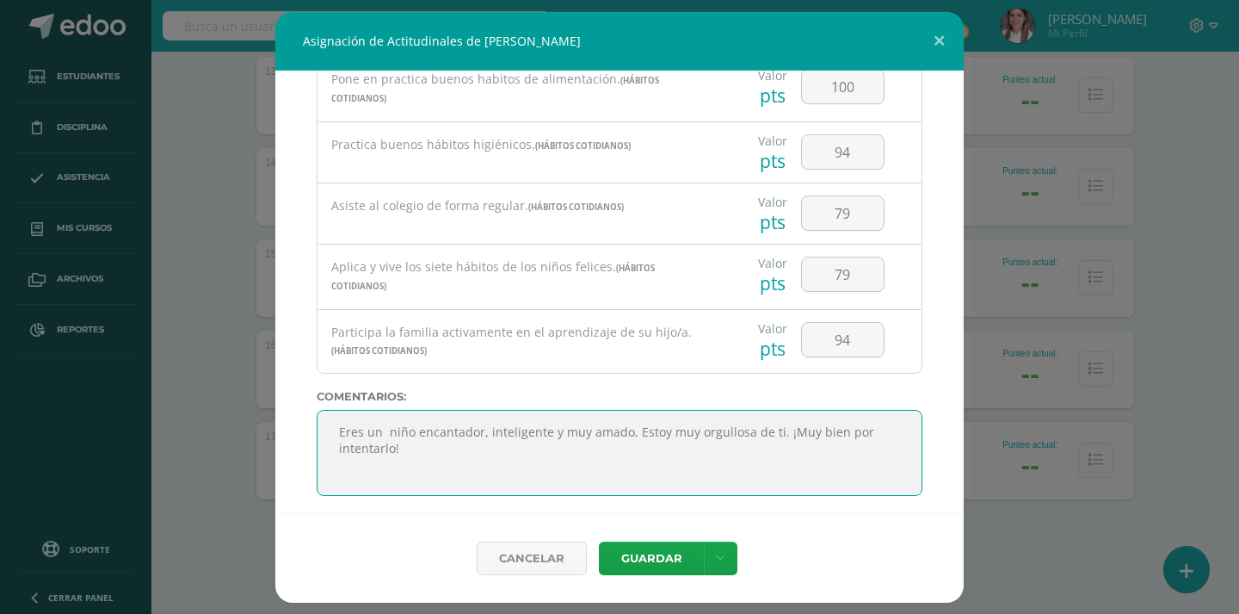
click at [778, 421] on textarea at bounding box center [620, 453] width 606 height 86
click at [485, 431] on textarea at bounding box center [620, 453] width 606 height 86
click at [722, 446] on textarea at bounding box center [620, 453] width 606 height 86
click at [717, 438] on textarea at bounding box center [620, 453] width 606 height 86
click at [726, 445] on textarea at bounding box center [620, 453] width 606 height 86
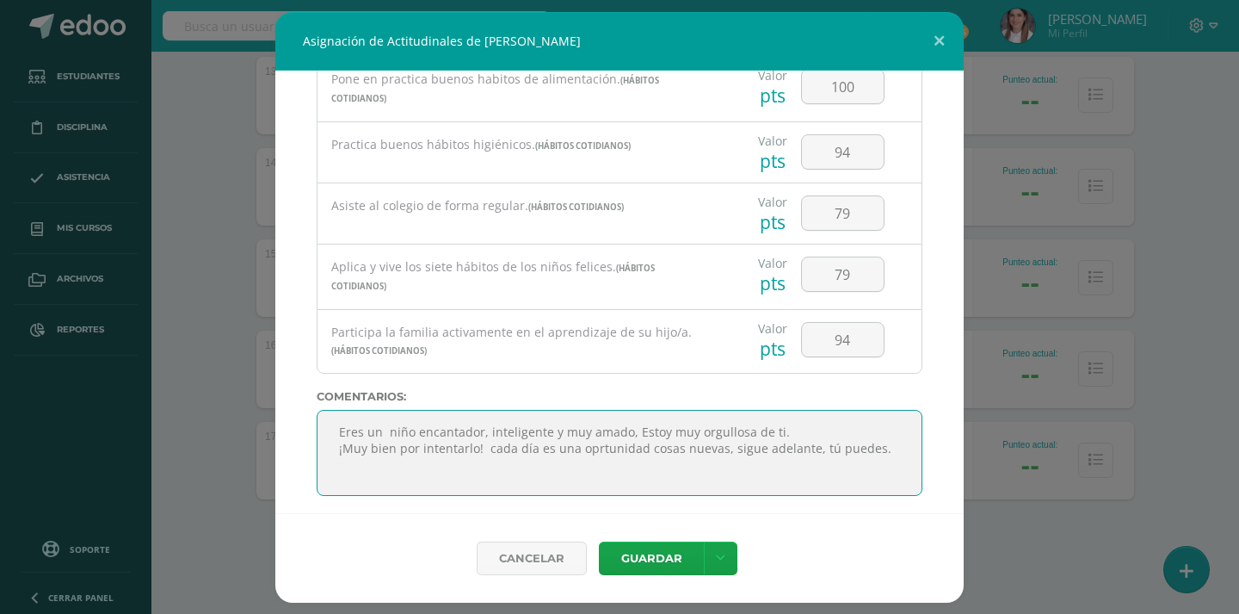
click at [722, 437] on textarea at bounding box center [620, 453] width 606 height 86
click at [876, 435] on textarea at bounding box center [620, 453] width 606 height 86
click at [728, 444] on textarea at bounding box center [620, 453] width 606 height 86
click at [645, 436] on textarea at bounding box center [620, 453] width 606 height 86
type textarea "Eres un niño encantador, inteligente y muy amado, Estoy muy orgullosa de ti. ¡M…"
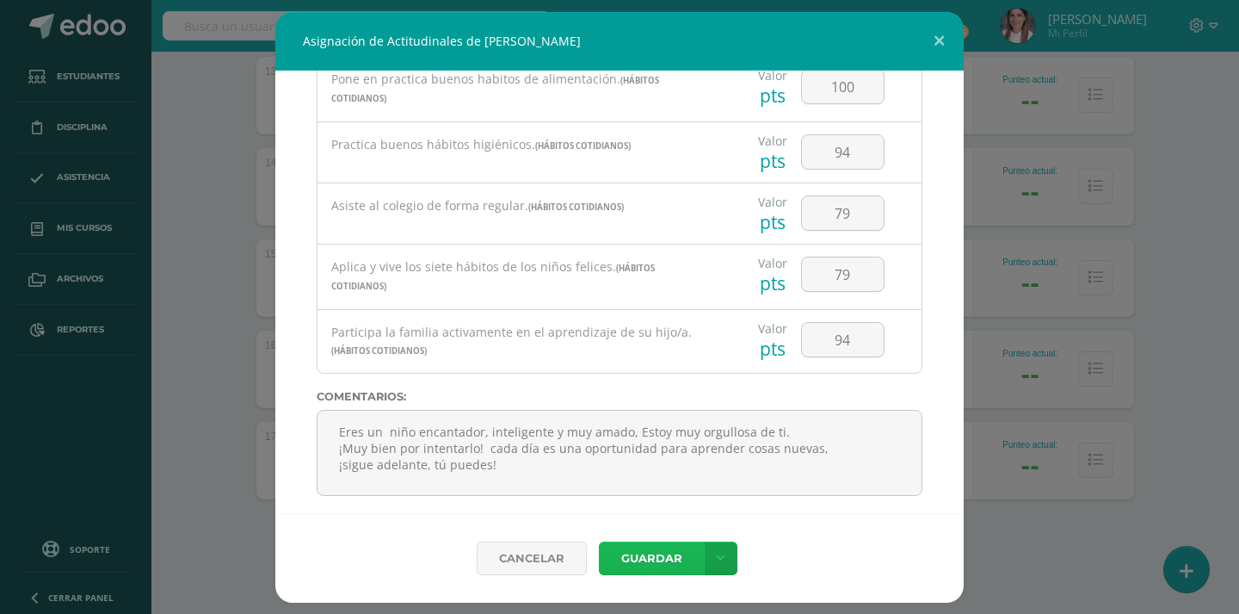
click at [669, 557] on button "Guardar" at bounding box center [651, 558] width 105 height 34
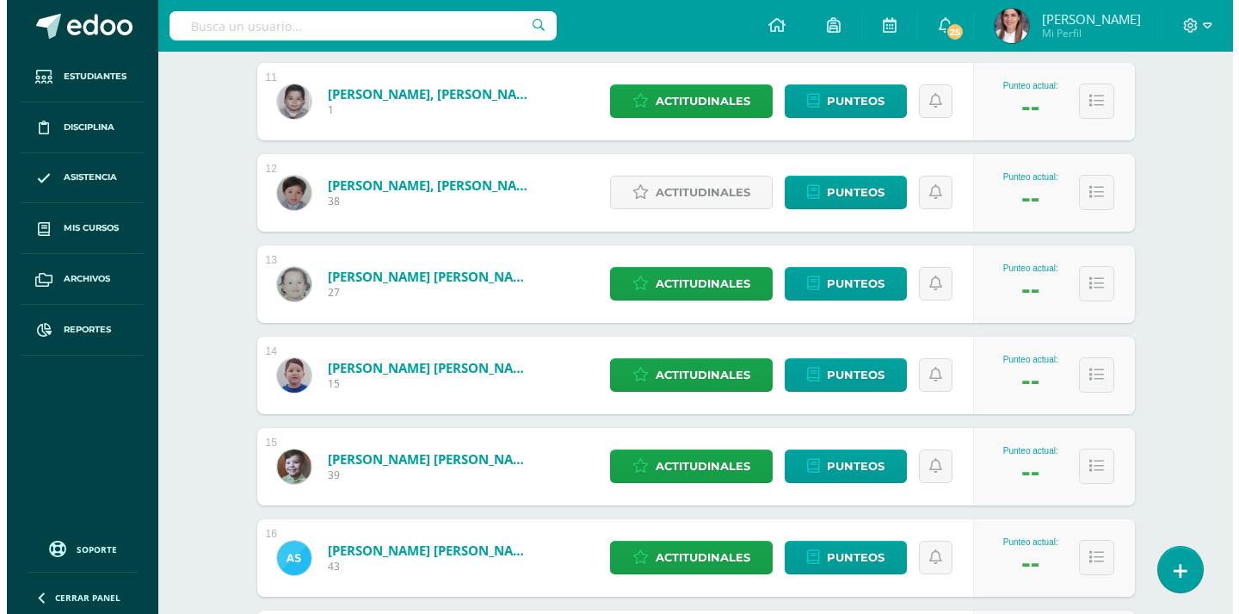
scroll to position [1240, 0]
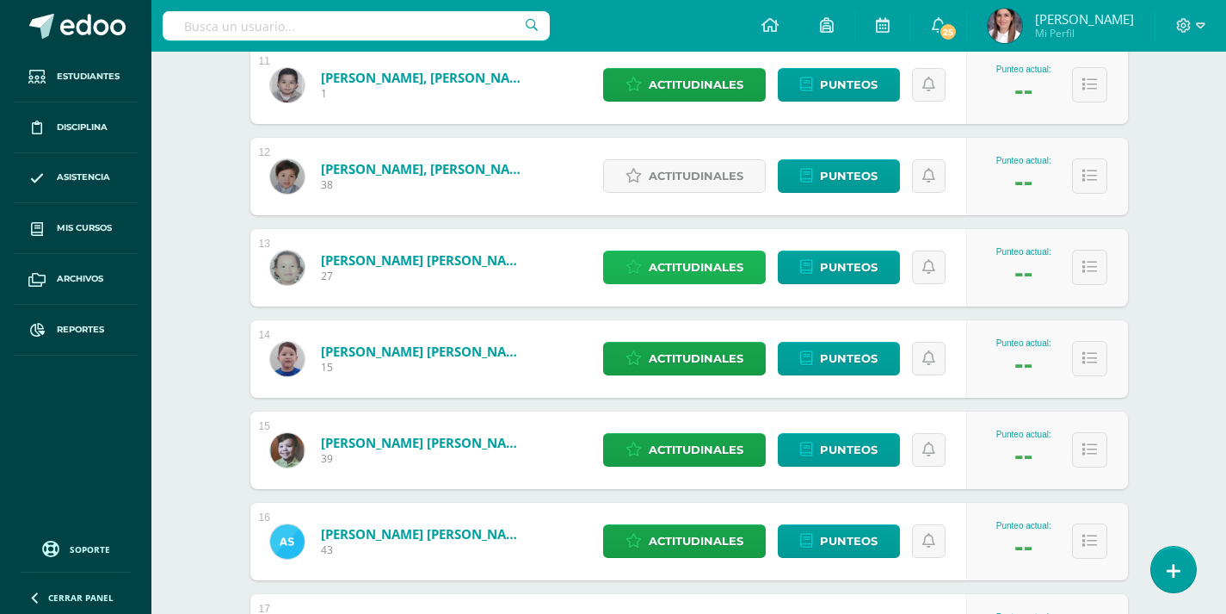
click at [682, 256] on span "Actitudinales" at bounding box center [696, 267] width 95 height 32
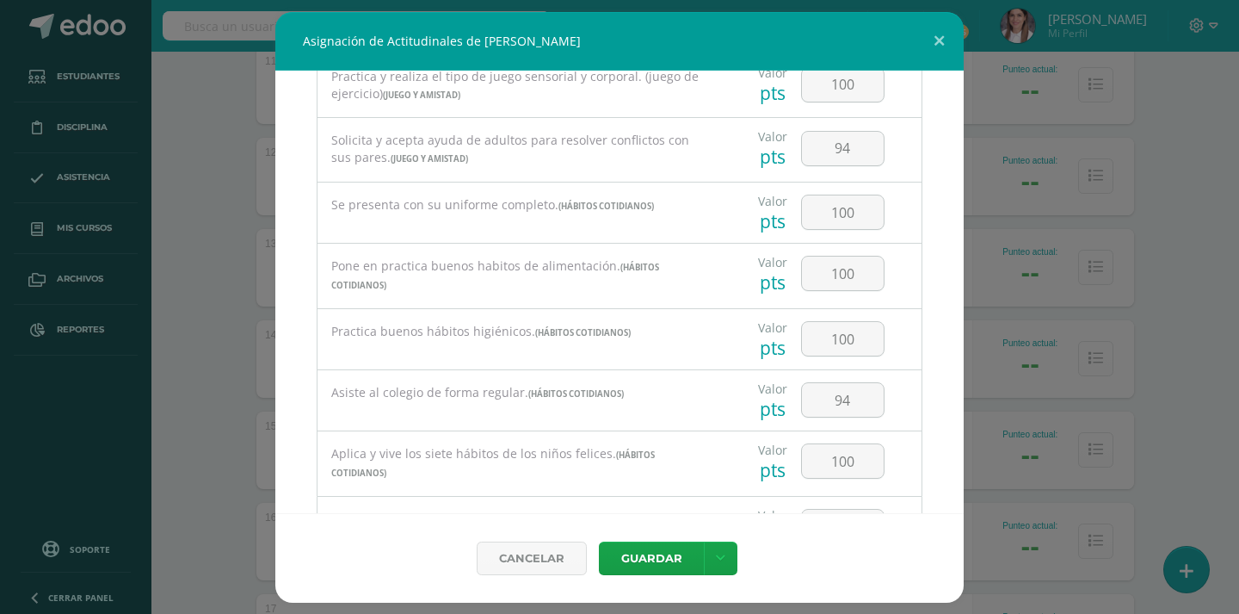
scroll to position [1680, 0]
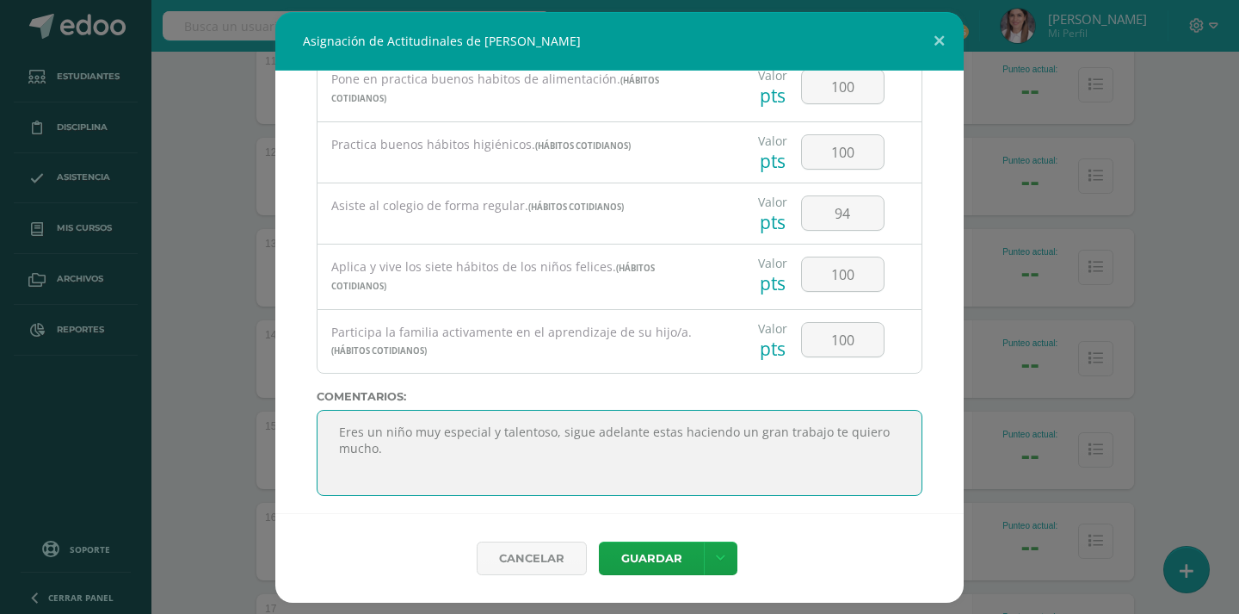
click at [431, 423] on textarea "Eres un niño muy especial y talentoso, sigue adelante estas haciendo un gran tr…" at bounding box center [620, 453] width 606 height 86
click at [426, 457] on textarea "Eres un niño muy especial y talentoso, sigue adelante estas haciendo un gran tr…" at bounding box center [620, 453] width 606 height 86
click at [426, 466] on textarea "Eres un niño muy especial y talentoso, sigue adelante estas haciendo un gran tr…" at bounding box center [620, 453] width 606 height 86
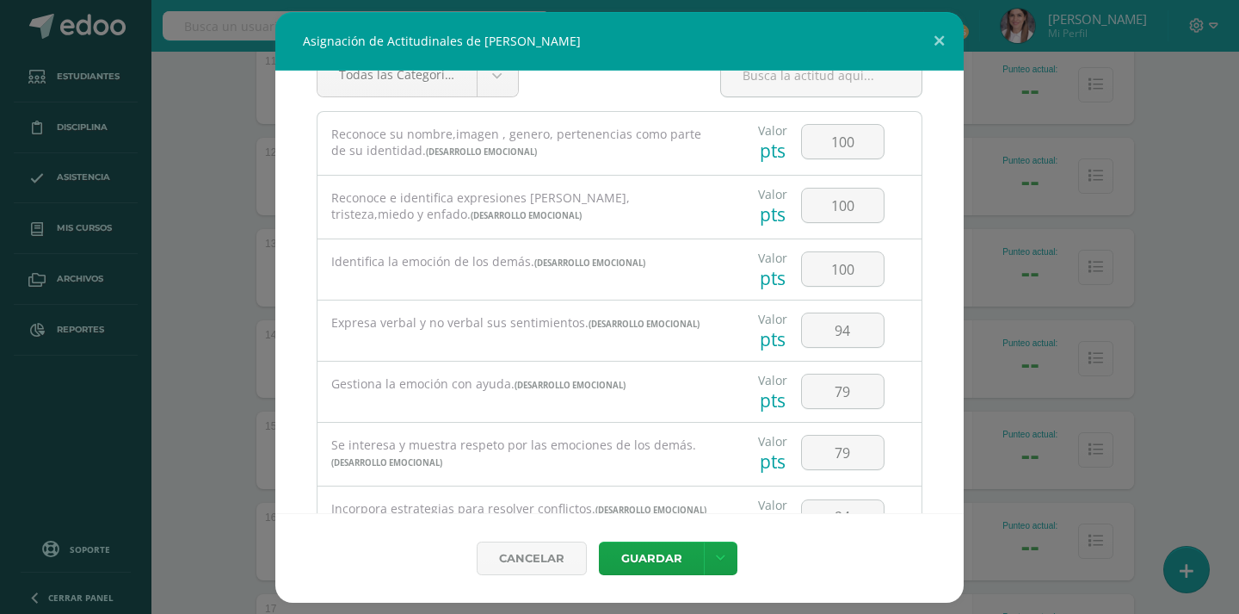
scroll to position [0, 0]
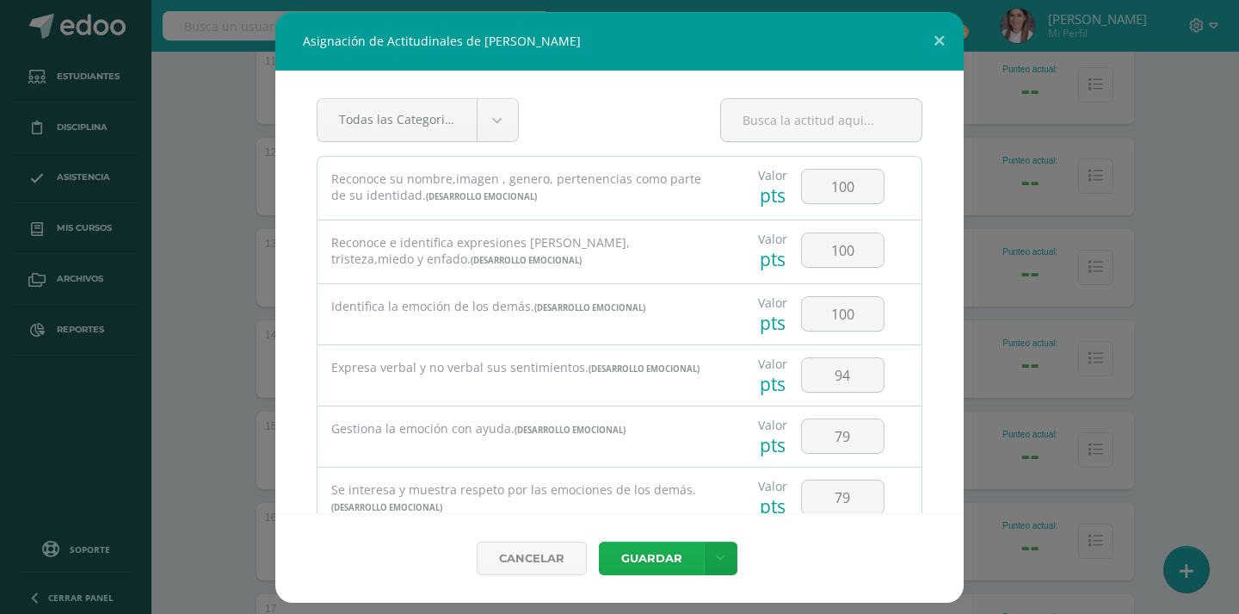
type textarea "Eres un niño muy especial y talentoso, sigue adelante estas haciendo un gran tr…"
click at [633, 557] on button "Guardar" at bounding box center [651, 558] width 105 height 34
